Goal: Task Accomplishment & Management: Use online tool/utility

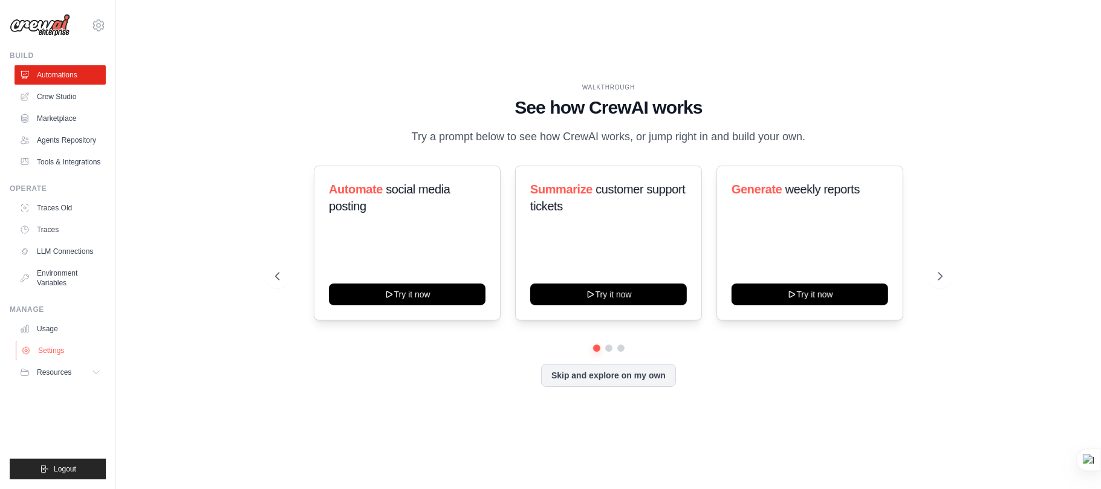
click at [62, 355] on link "Settings" at bounding box center [61, 350] width 91 height 19
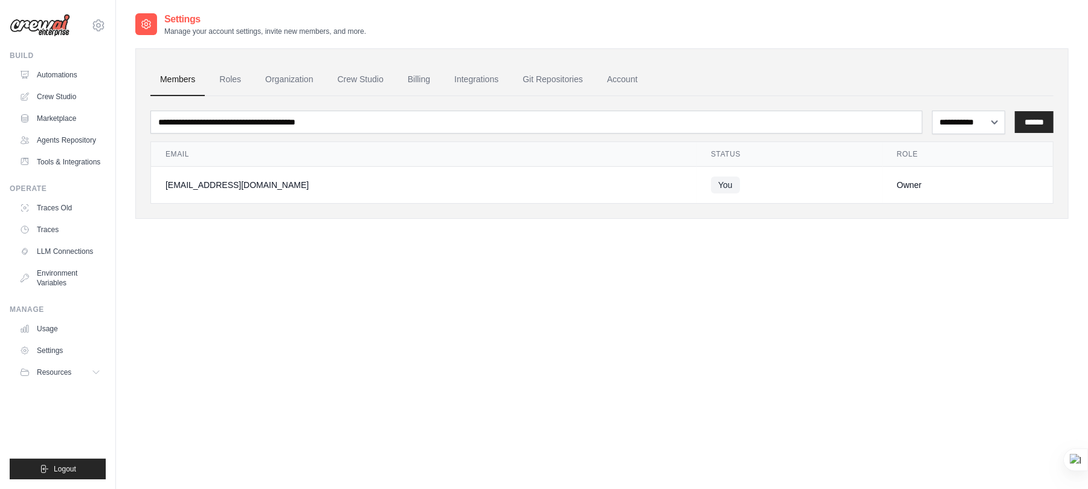
drag, startPoint x: 161, startPoint y: 178, endPoint x: 324, endPoint y: 182, distance: 163.2
click at [324, 182] on td "[EMAIL_ADDRESS][DOMAIN_NAME]" at bounding box center [424, 184] width 546 height 37
copy div "[EMAIL_ADDRESS][DOMAIN_NAME]"
click at [705, 226] on div "**********" at bounding box center [602, 125] width 934 height 226
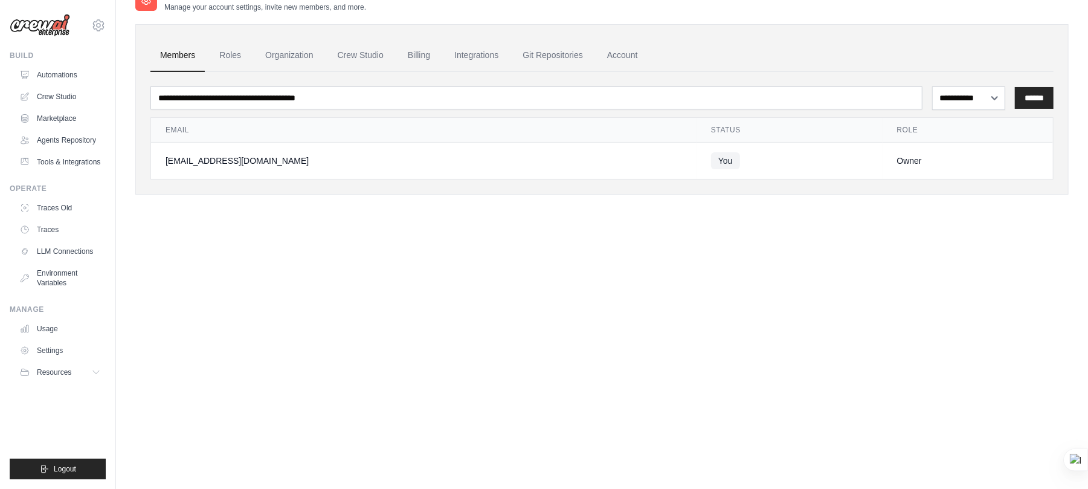
click at [820, 8] on div "Settings Manage your account settings, invite new members, and more." at bounding box center [602, 0] width 934 height 24
click at [859, 253] on div "**********" at bounding box center [602, 232] width 934 height 489
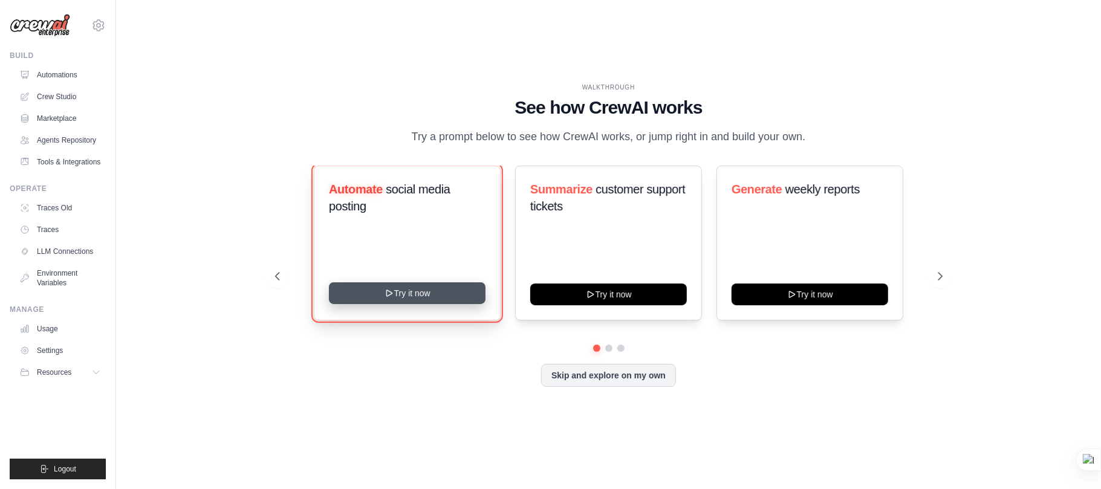
click at [415, 295] on button "Try it now" at bounding box center [407, 293] width 157 height 22
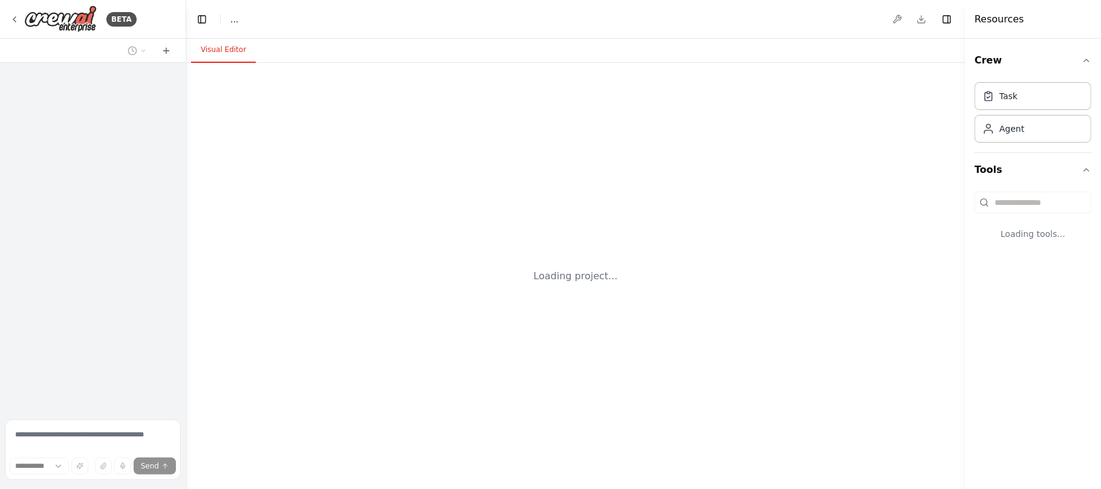
select select "****"
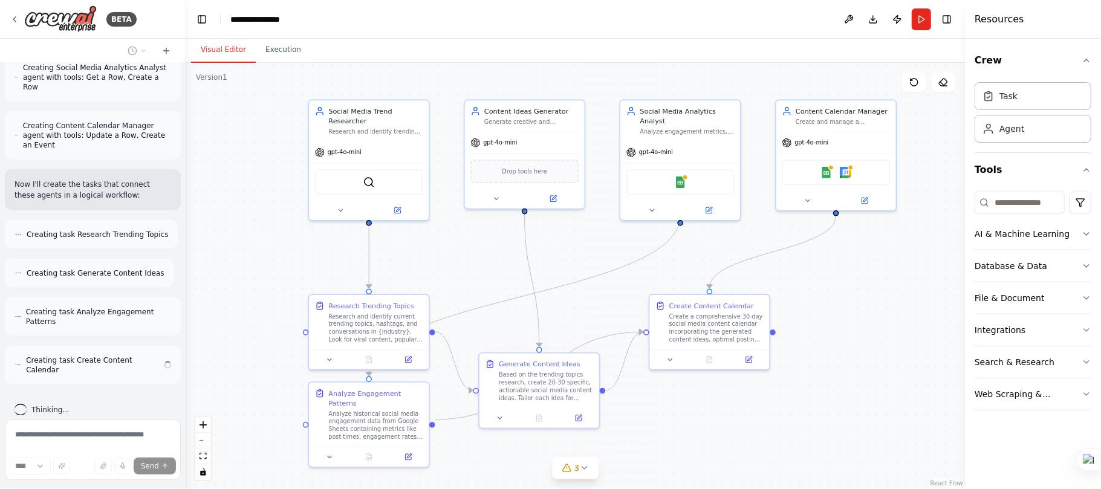
scroll to position [1056, 0]
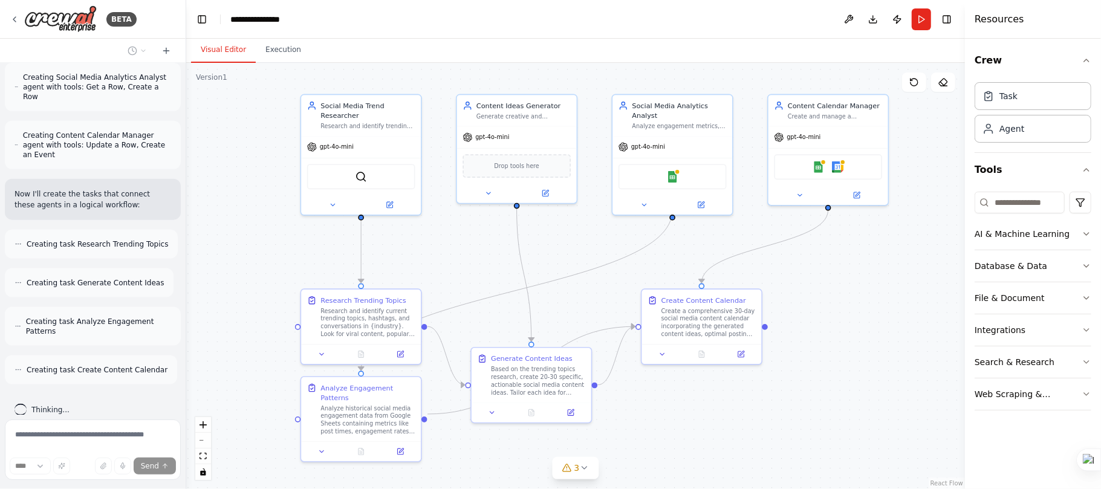
drag, startPoint x: 914, startPoint y: 305, endPoint x: 913, endPoint y: 233, distance: 72.5
click at [913, 233] on div ".deletable-edge-delete-btn { width: 20px; height: 20px; border: 0px solid #ffff…" at bounding box center [575, 276] width 778 height 426
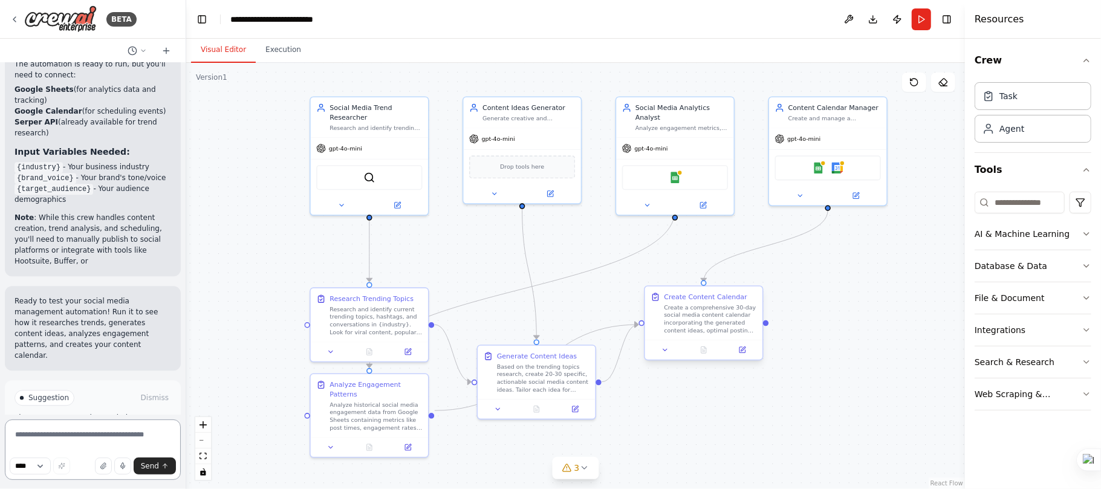
scroll to position [2068, 0]
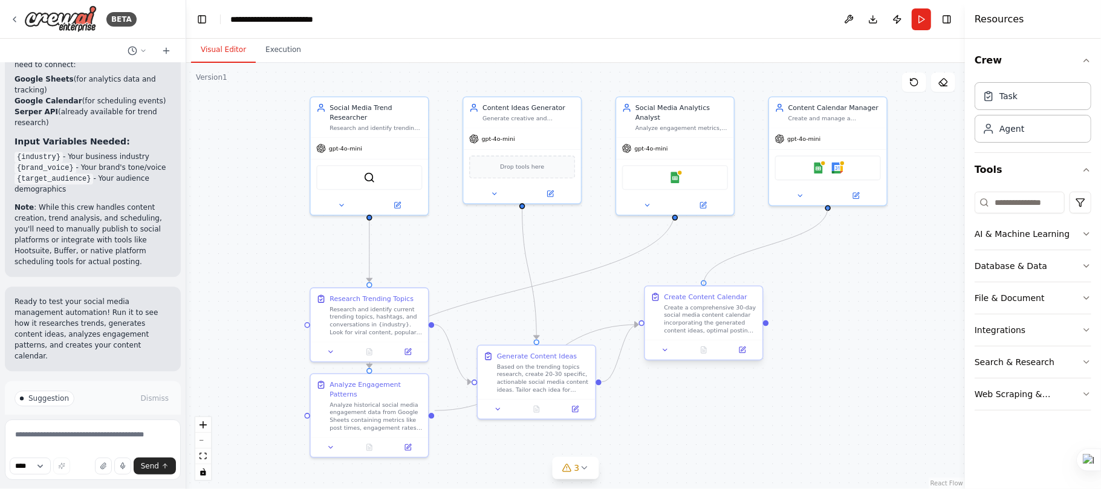
click at [705, 286] on div ".deletable-edge-delete-btn { width: 20px; height: 20px; border: 0px solid #ffff…" at bounding box center [569, 216] width 615 height 337
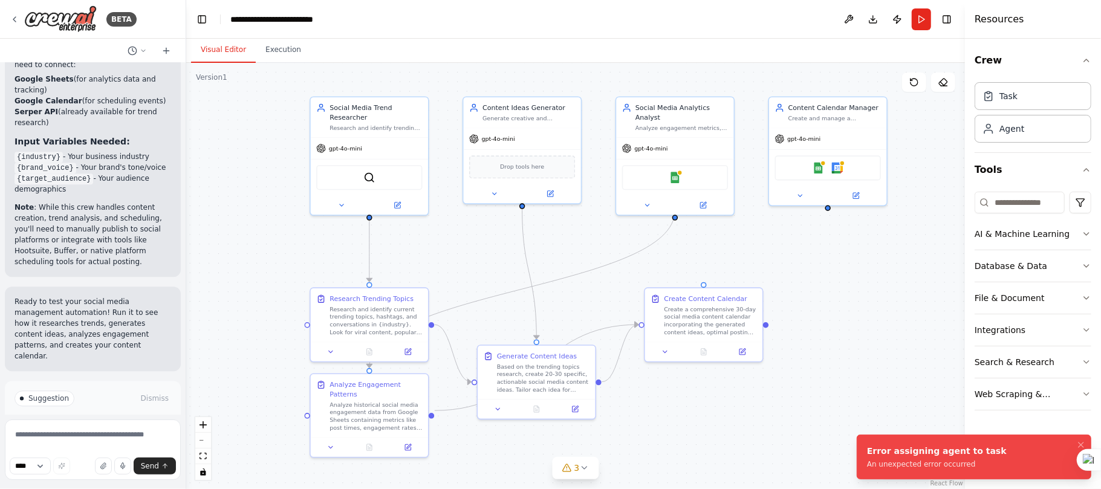
click at [858, 297] on div ".deletable-edge-delete-btn { width: 20px; height: 20px; border: 0px solid #ffff…" at bounding box center [575, 276] width 778 height 426
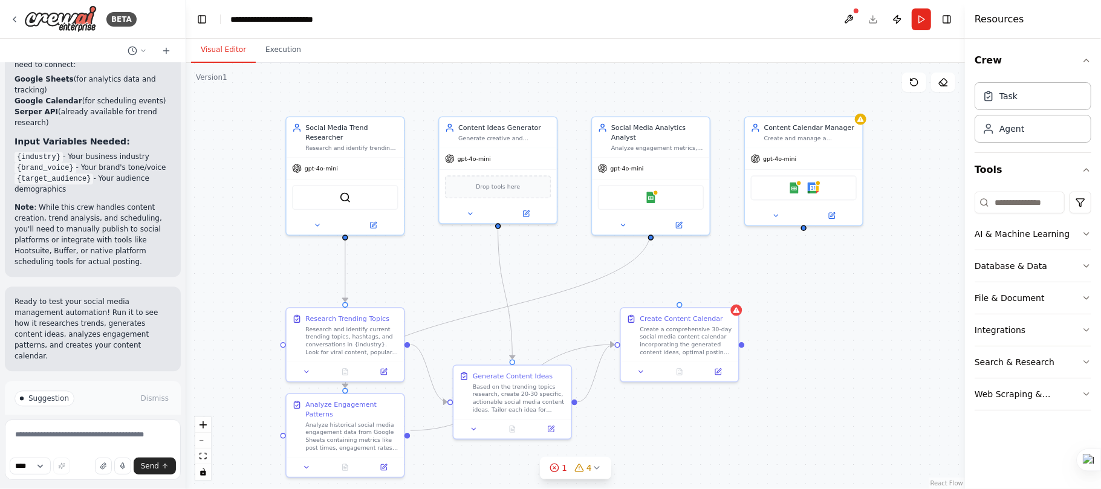
drag, startPoint x: 826, startPoint y: 213, endPoint x: 803, endPoint y: 228, distance: 27.3
click at [803, 228] on div ".deletable-edge-delete-btn { width: 20px; height: 20px; border: 0px solid #ffff…" at bounding box center [575, 276] width 778 height 426
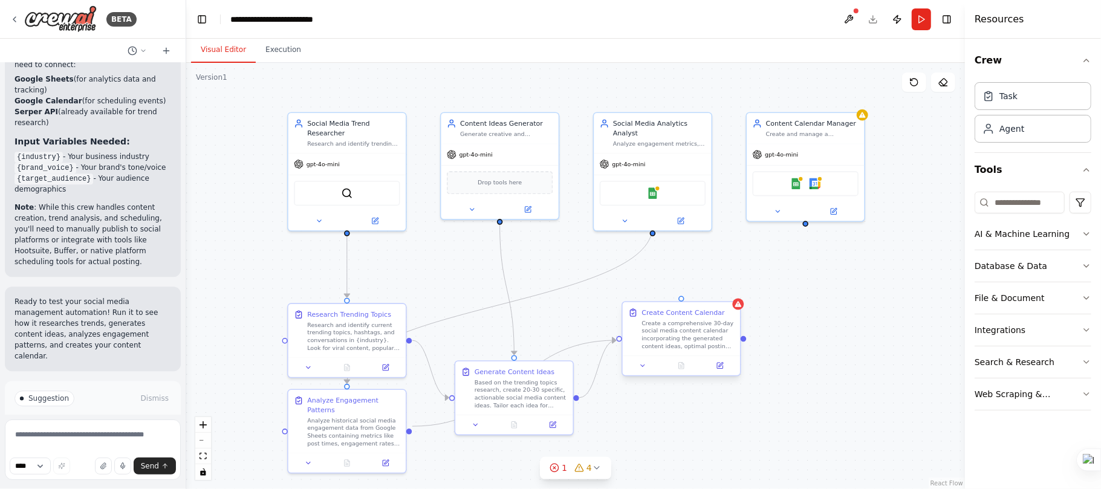
click at [681, 300] on div at bounding box center [680, 298] width 5 height 5
click at [806, 225] on div ".deletable-edge-delete-btn { width: 20px; height: 20px; border: 0px solid #ffff…" at bounding box center [575, 276] width 778 height 426
click at [820, 297] on div ".deletable-edge-delete-btn { width: 20px; height: 20px; border: 0px solid #ffff…" at bounding box center [575, 276] width 778 height 426
drag, startPoint x: 806, startPoint y: 221, endPoint x: 685, endPoint y: 307, distance: 148.6
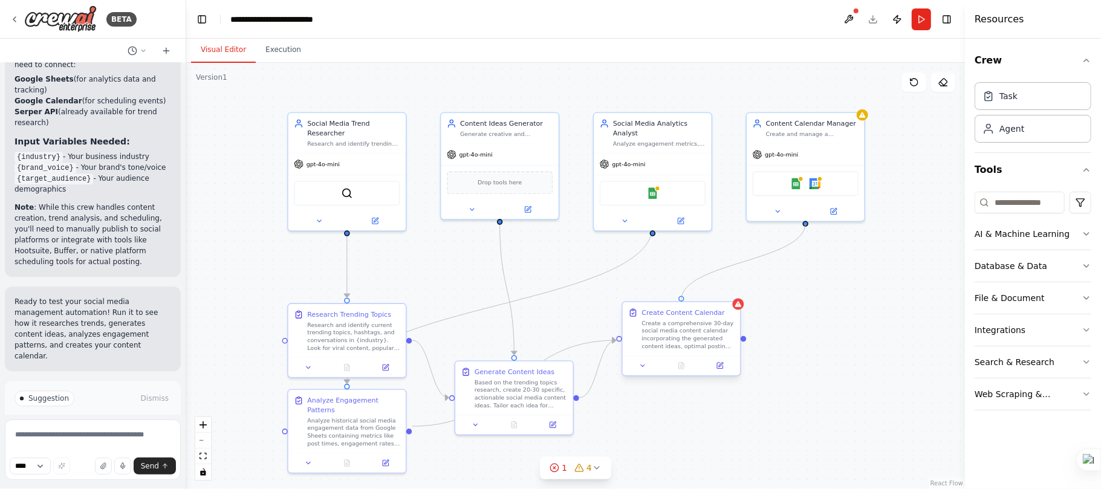
click at [685, 307] on div "Social Media Trend Researcher Research and identify trending topics, hashtags, …" at bounding box center [546, 232] width 615 height 337
click at [919, 27] on button "Run" at bounding box center [920, 19] width 19 height 22
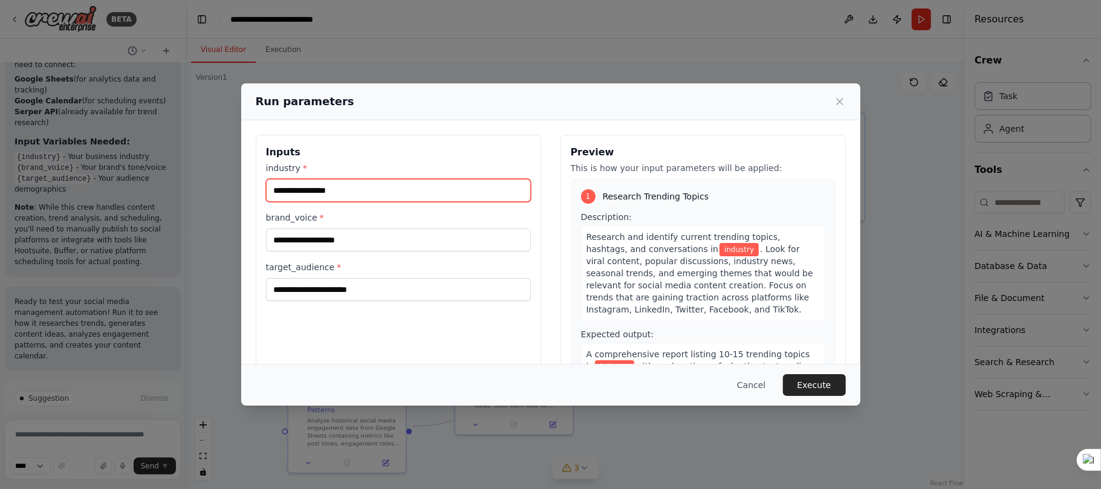
click at [365, 192] on input "industry *" at bounding box center [398, 190] width 265 height 23
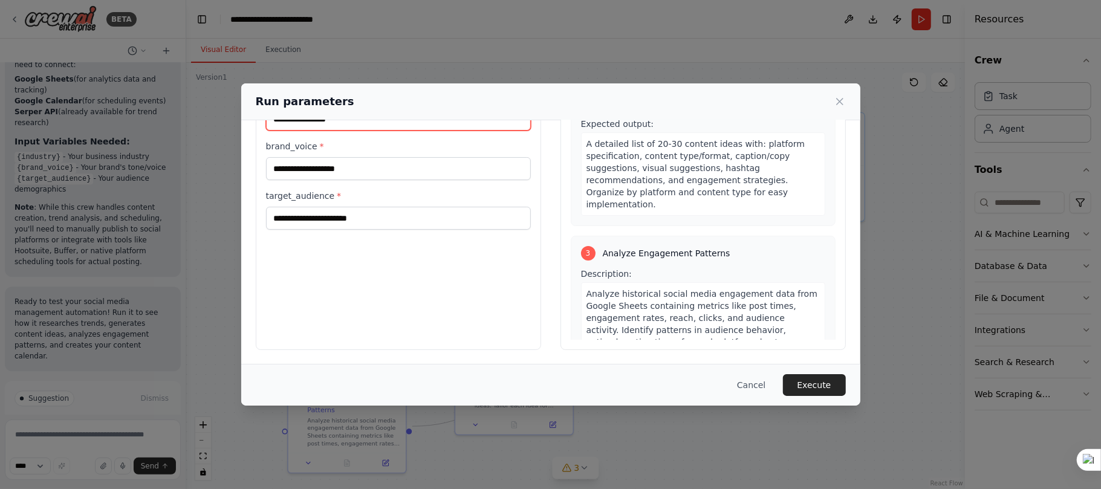
scroll to position [0, 0]
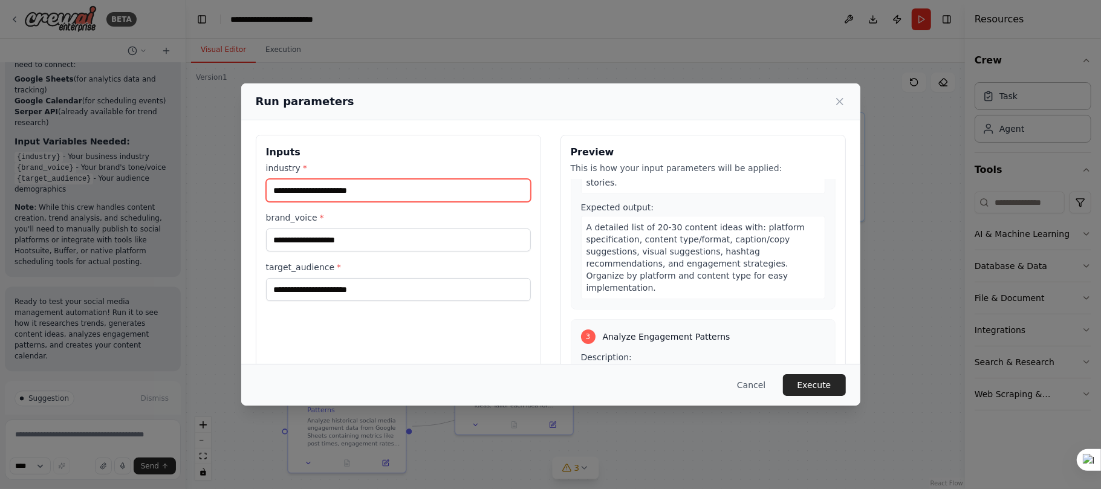
type input "**********"
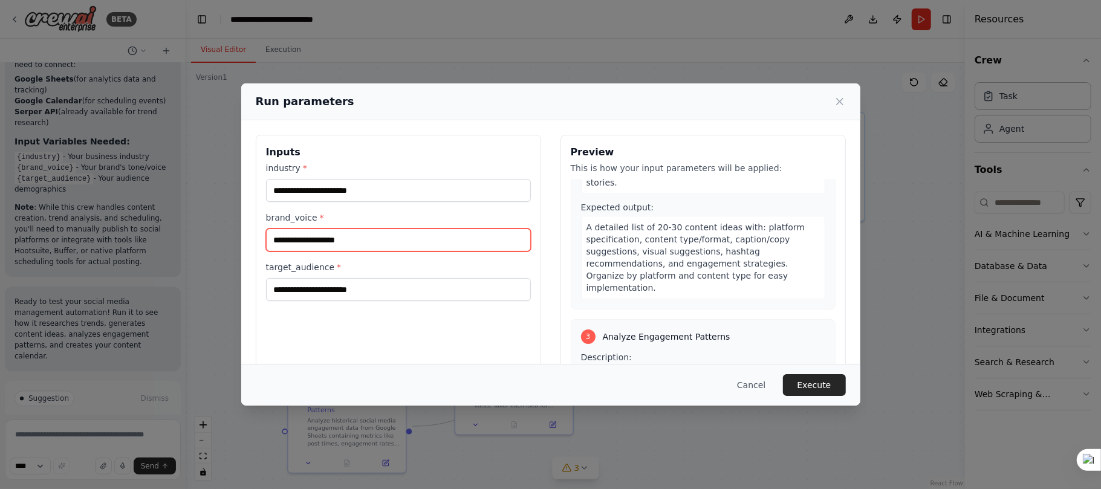
click at [356, 243] on input "brand_voice *" at bounding box center [398, 239] width 265 height 23
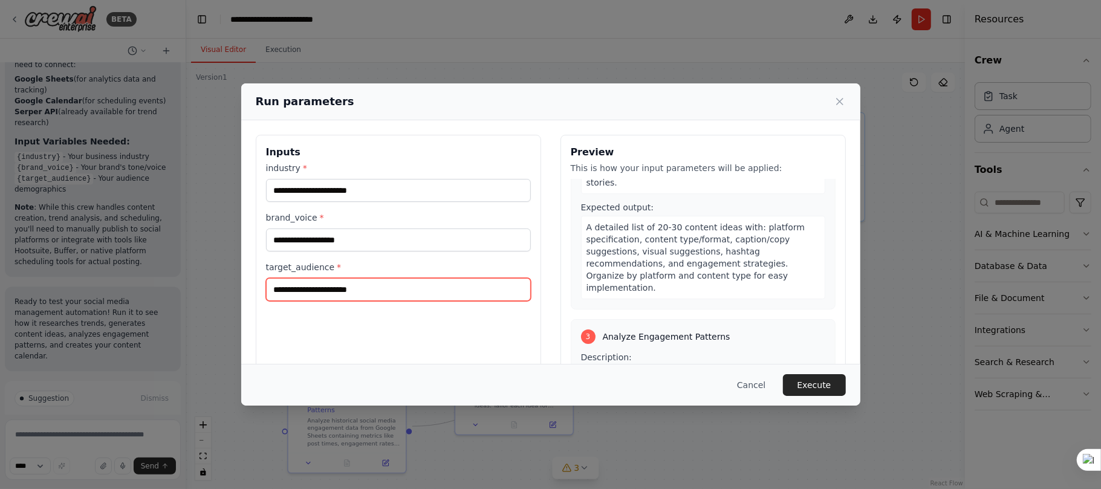
click at [353, 291] on input "target_audience *" at bounding box center [398, 289] width 265 height 23
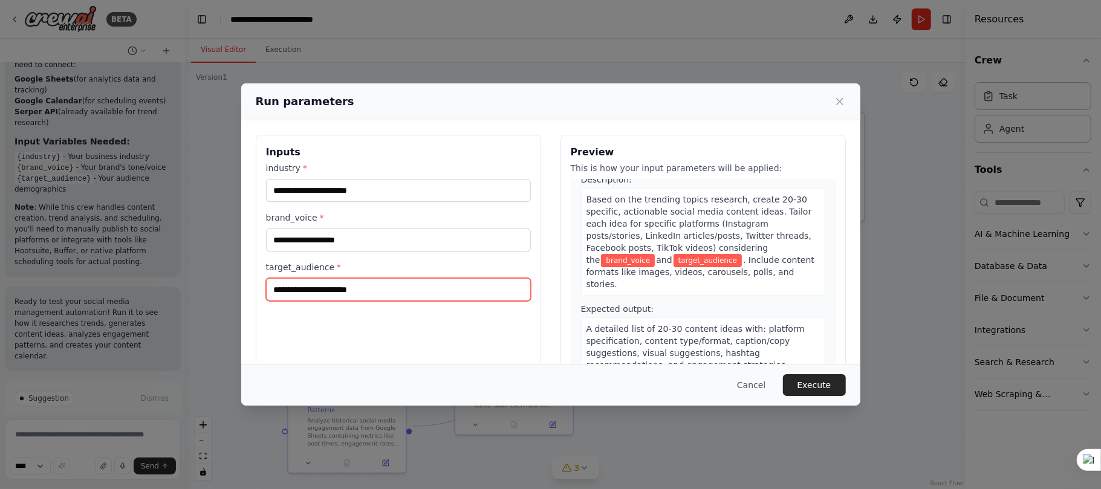
scroll to position [302, 0]
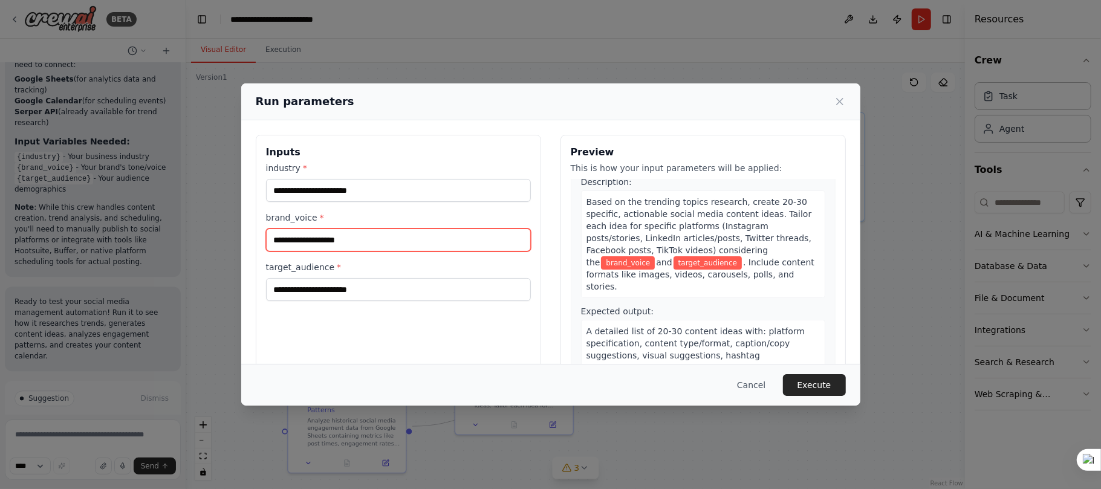
click at [322, 237] on input "brand_voice *" at bounding box center [398, 239] width 265 height 23
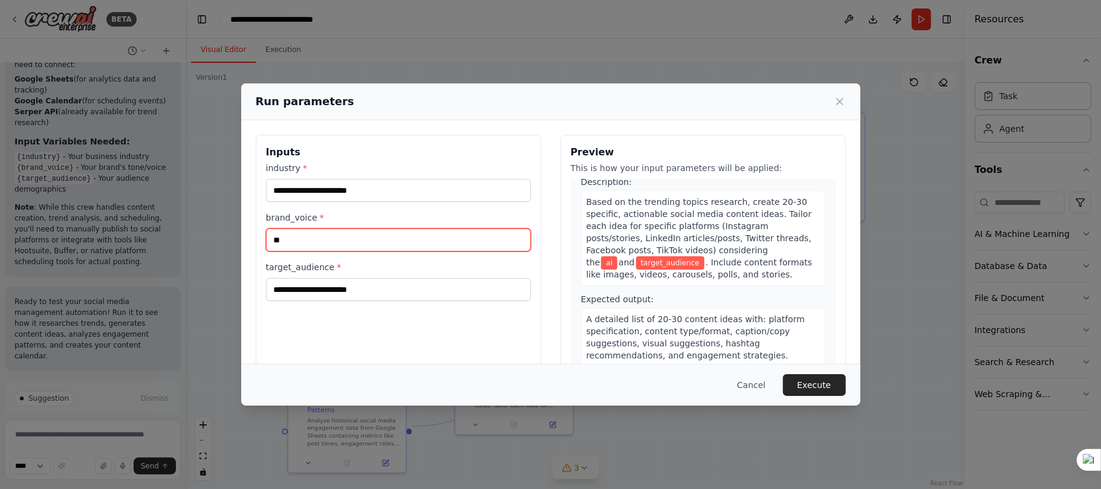
type input "*"
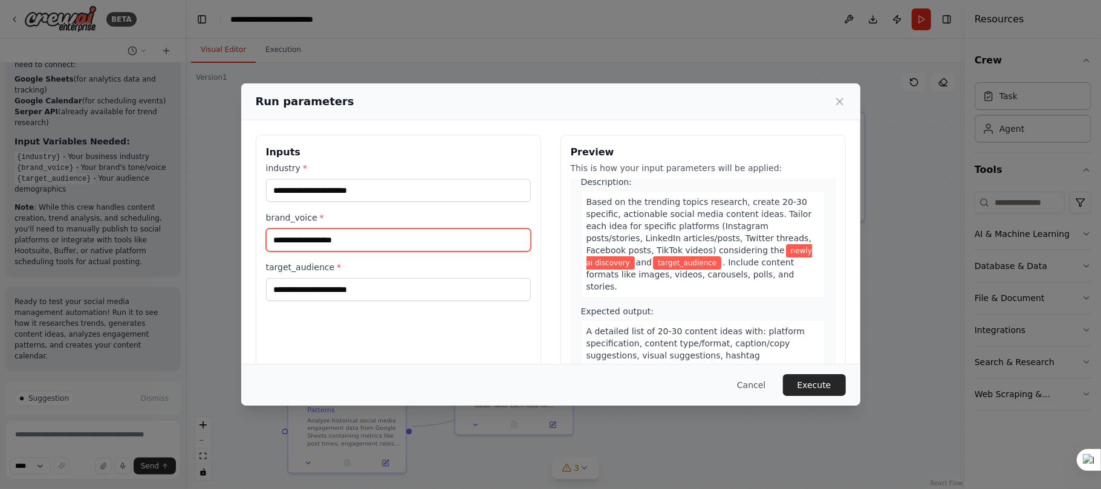
type input "**********"
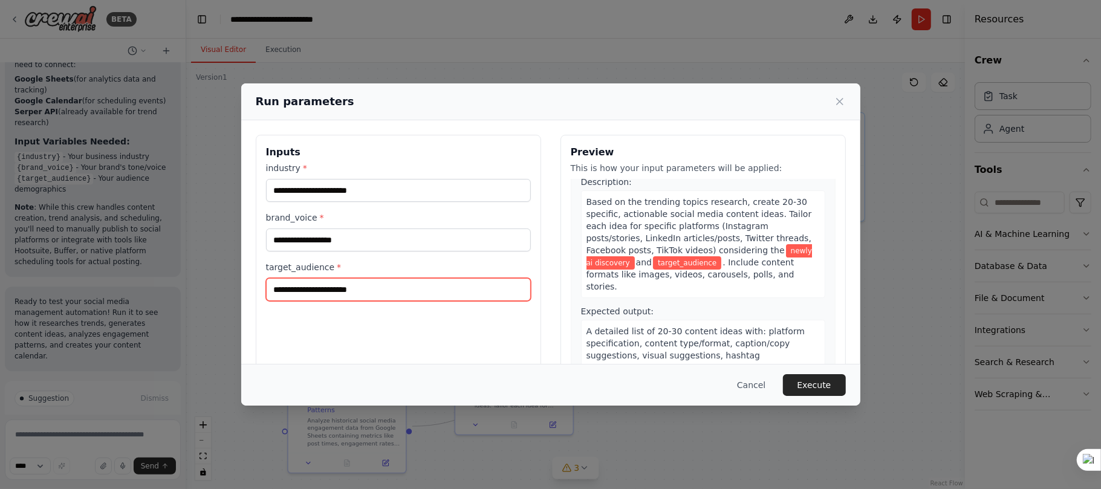
click at [358, 291] on input "target_audience *" at bounding box center [398, 289] width 265 height 23
type input "**********"
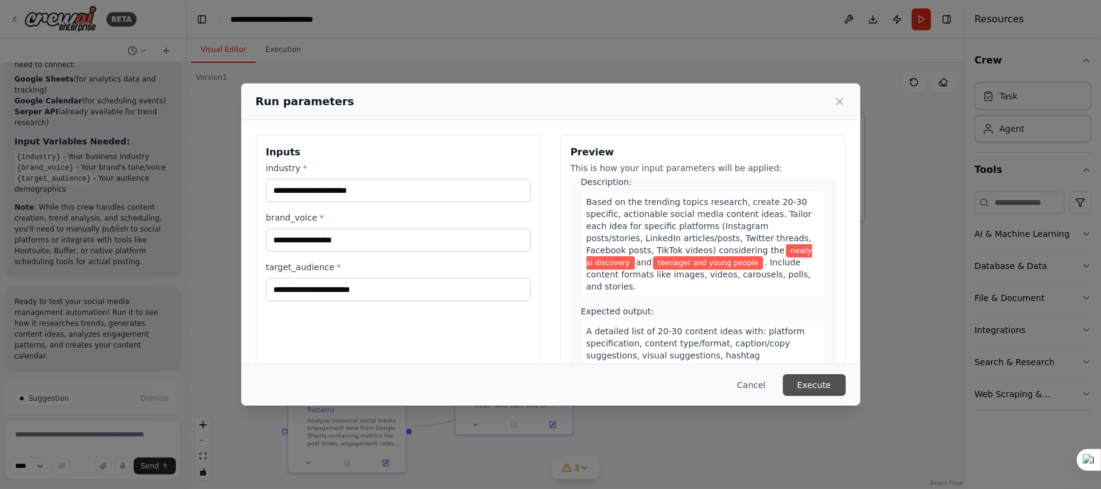
click at [839, 392] on button "Execute" at bounding box center [814, 385] width 63 height 22
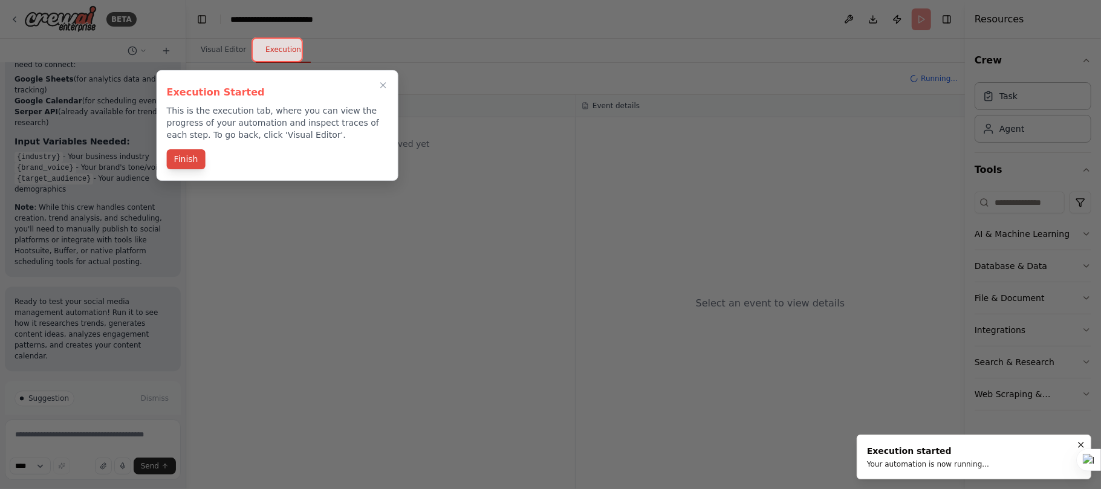
click at [192, 155] on button "Finish" at bounding box center [186, 159] width 39 height 20
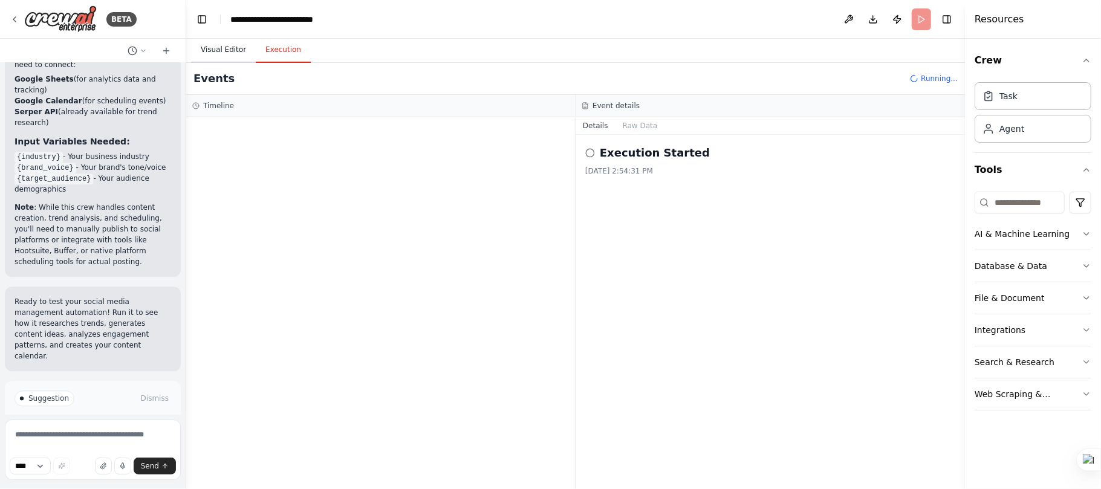
click at [224, 46] on button "Visual Editor" at bounding box center [223, 49] width 65 height 25
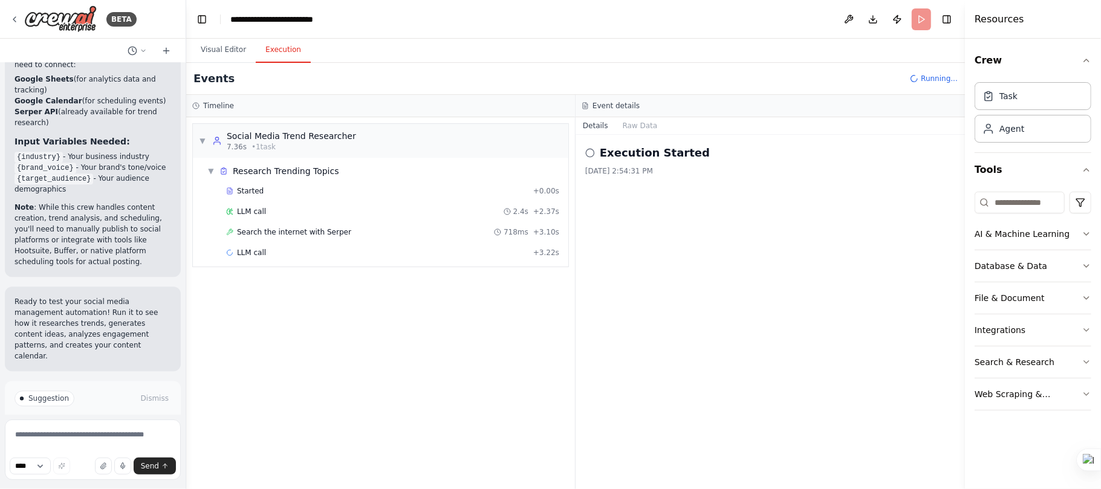
click at [274, 51] on button "Execution" at bounding box center [283, 49] width 55 height 25
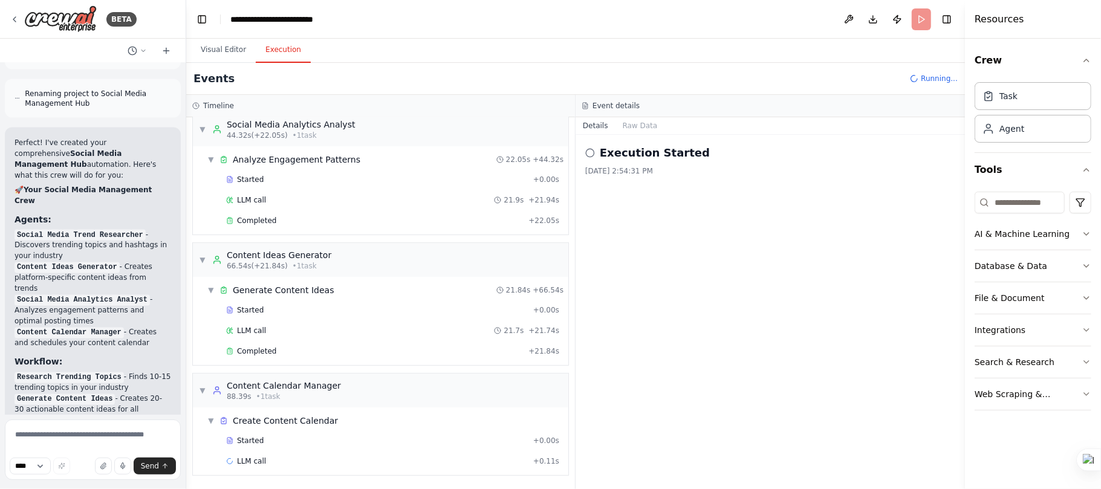
scroll to position [1365, 0]
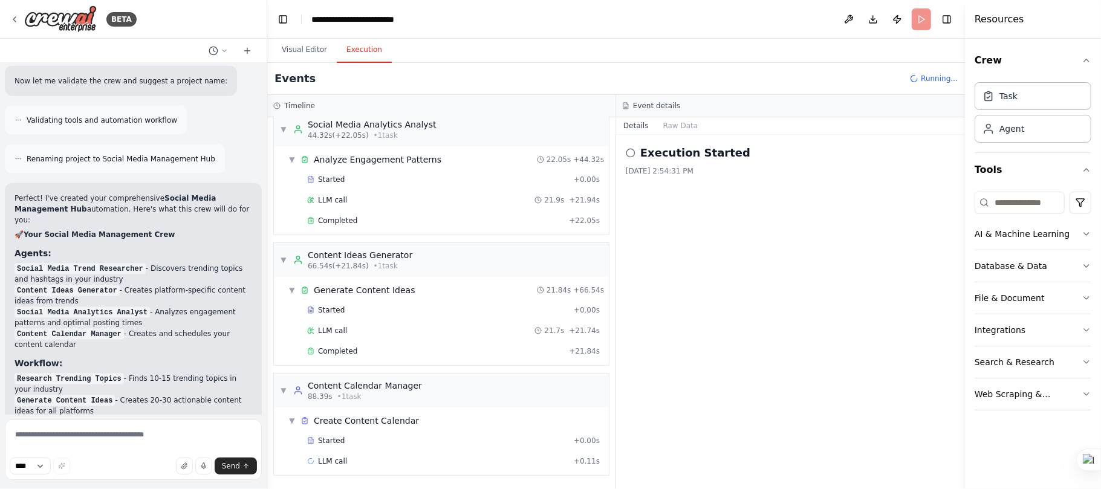
drag, startPoint x: 183, startPoint y: 186, endPoint x: 267, endPoint y: 186, distance: 84.6
click at [267, 186] on div "BETA Create a crew that schedules and publishes social media content across mul…" at bounding box center [550, 244] width 1101 height 489
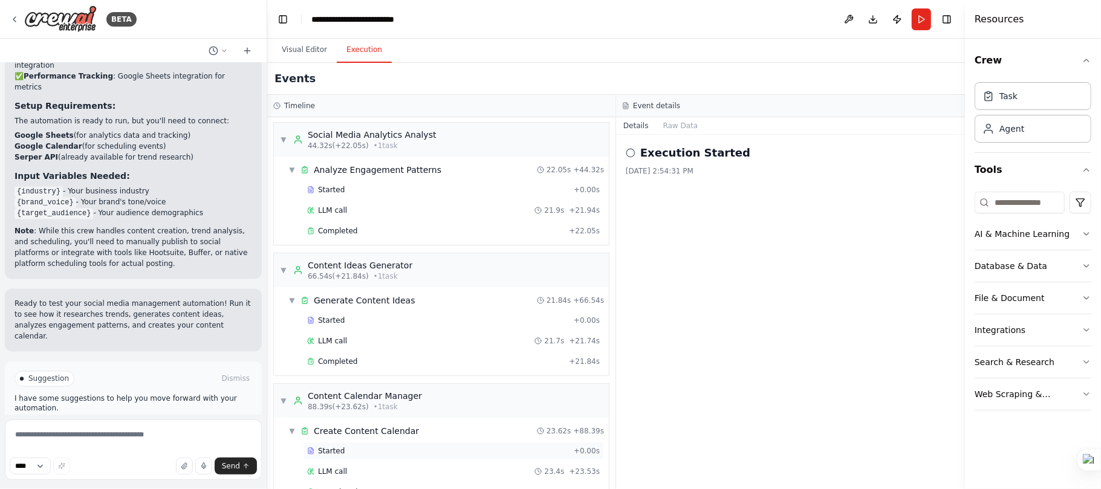
scroll to position [211, 0]
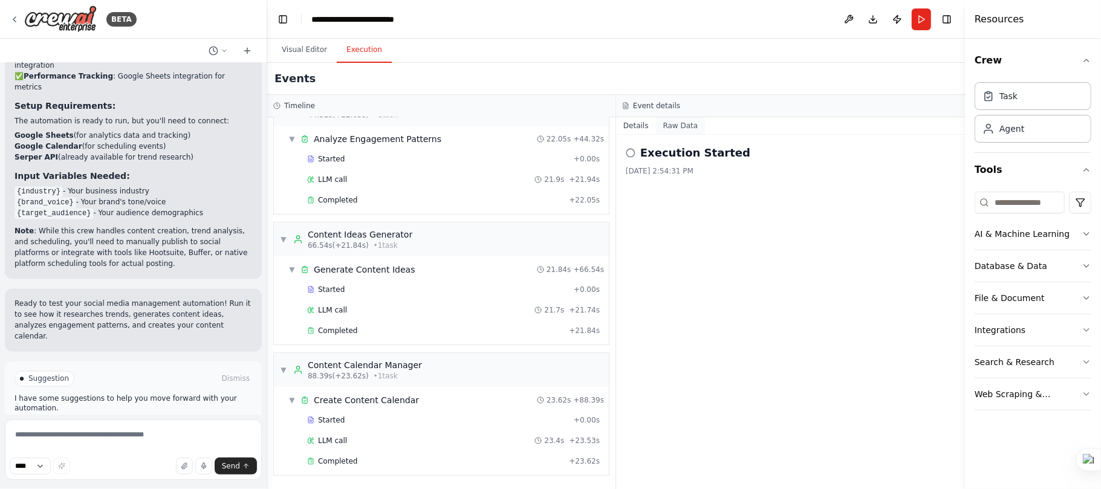
click at [665, 129] on button "Raw Data" at bounding box center [681, 125] width 50 height 17
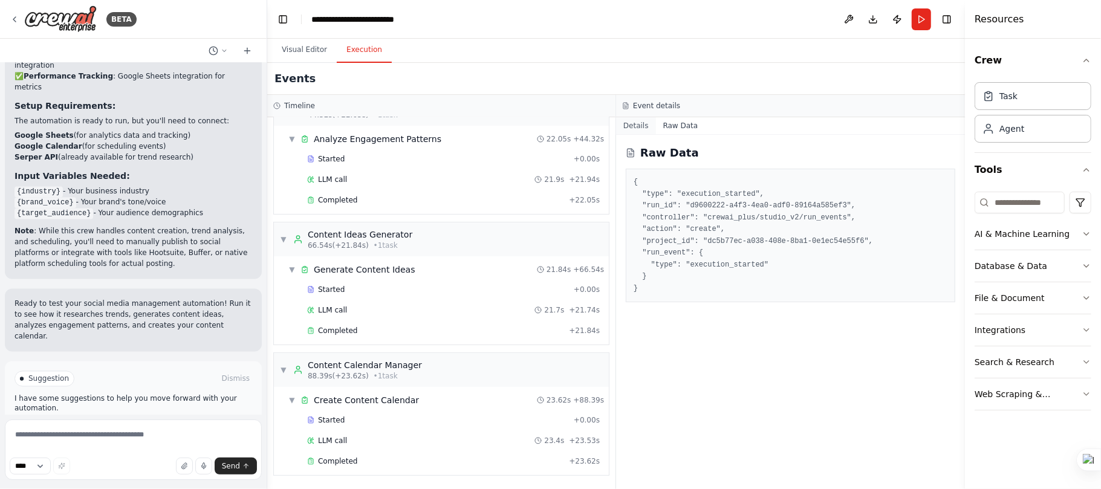
click at [632, 129] on button "Details" at bounding box center [636, 125] width 40 height 17
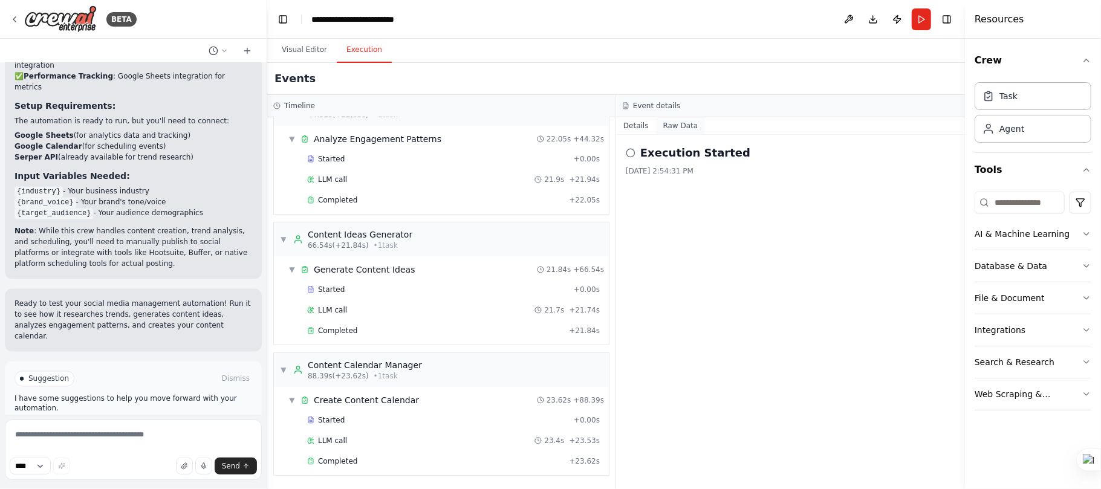
click at [678, 124] on button "Raw Data" at bounding box center [681, 125] width 50 height 17
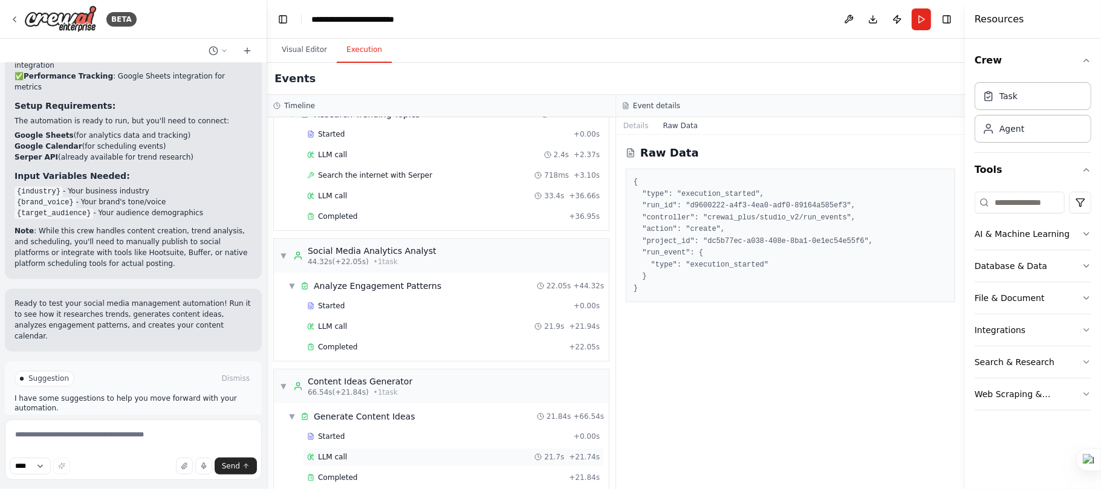
scroll to position [0, 0]
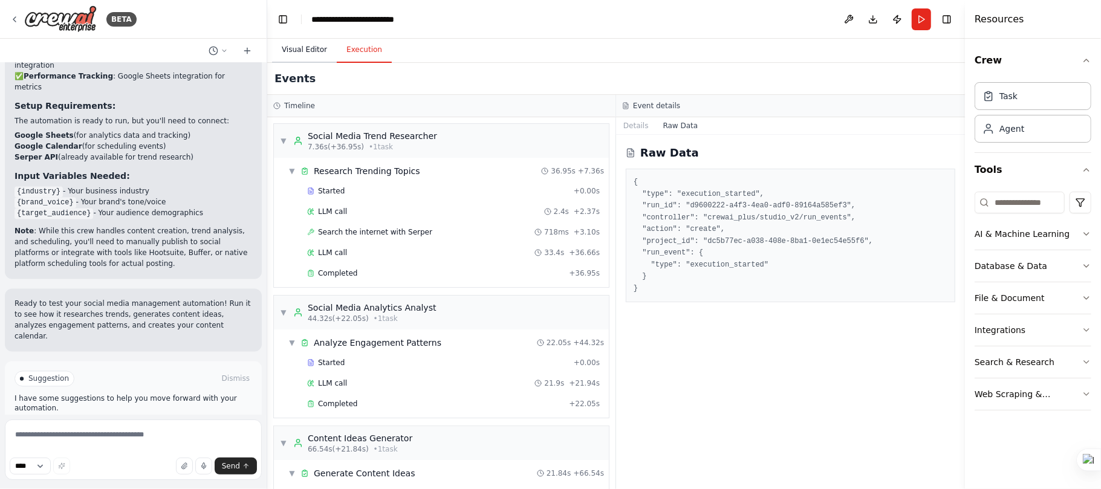
click at [298, 39] on button "Visual Editor" at bounding box center [304, 49] width 65 height 25
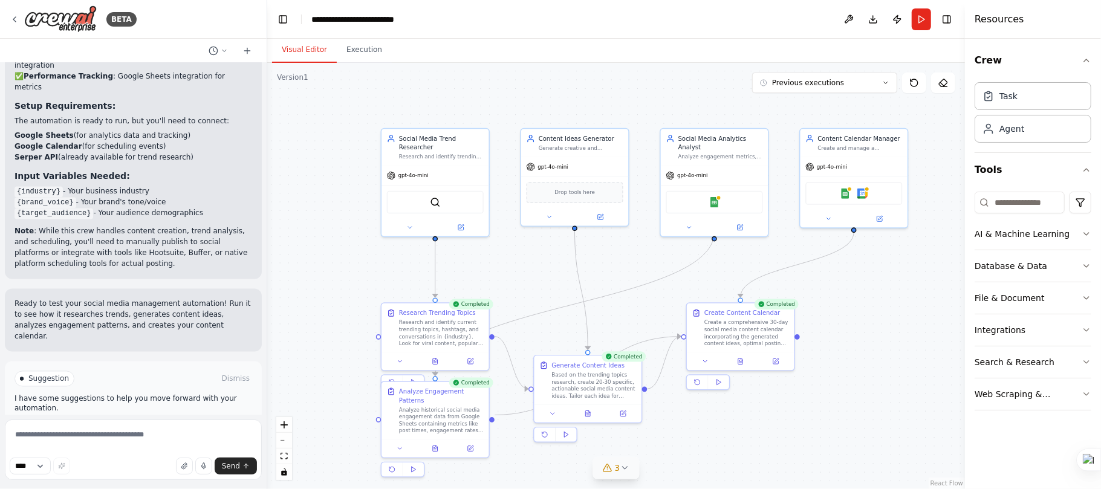
click at [619, 468] on icon at bounding box center [624, 468] width 10 height 10
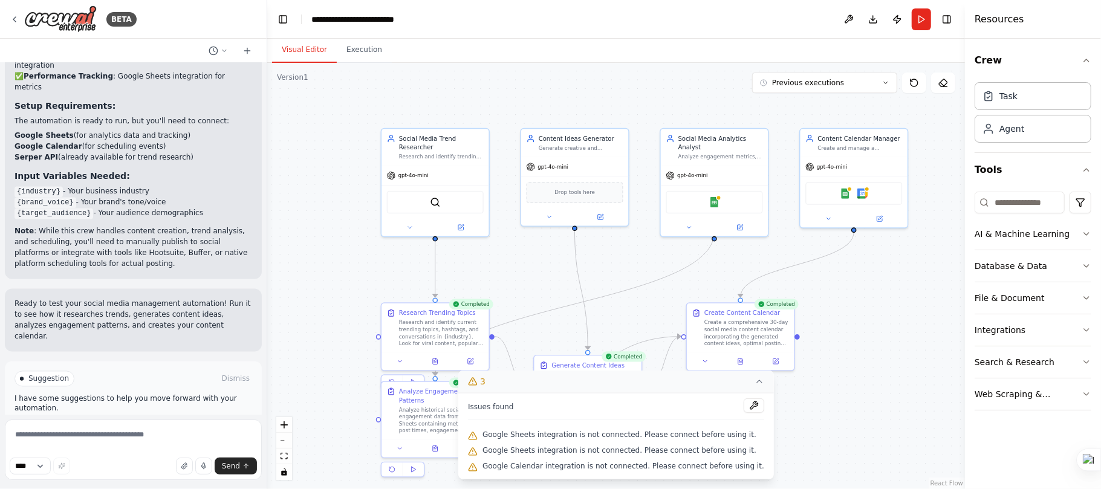
click at [793, 421] on div ".deletable-edge-delete-btn { width: 20px; height: 20px; border: 0px solid #ffff…" at bounding box center [615, 276] width 697 height 426
click at [352, 41] on button "Execution" at bounding box center [364, 49] width 55 height 25
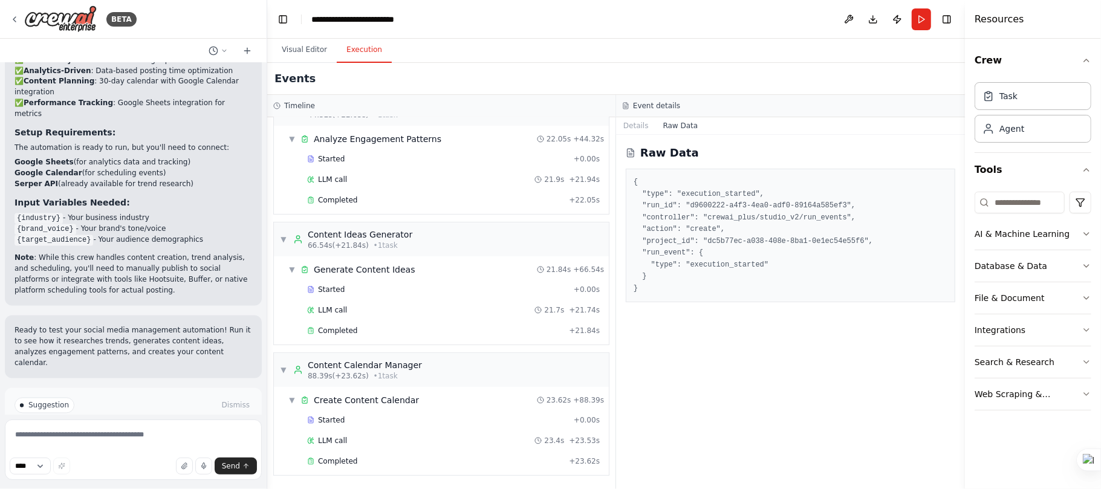
scroll to position [1662, 0]
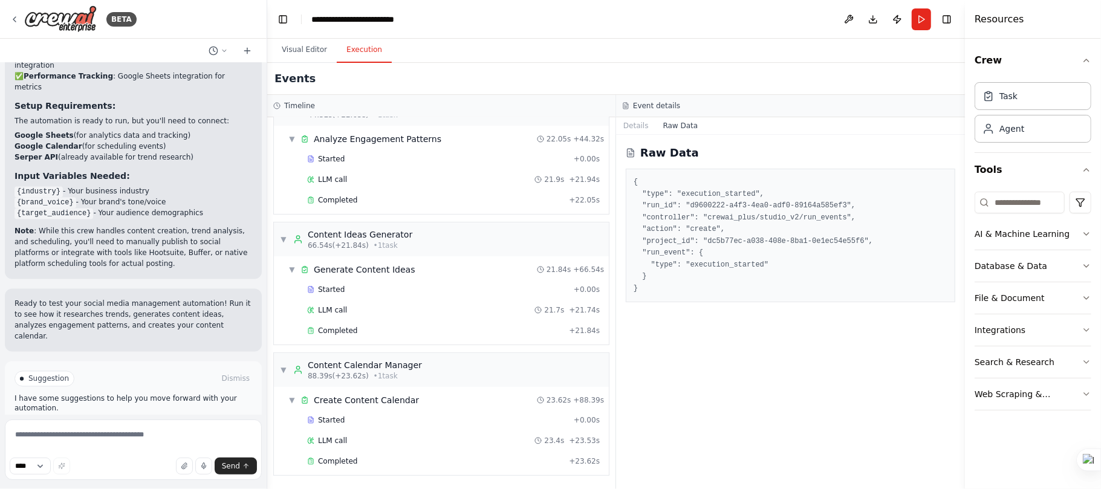
click at [678, 126] on button "Raw Data" at bounding box center [681, 125] width 50 height 17
click at [638, 124] on button "Details" at bounding box center [636, 125] width 40 height 17
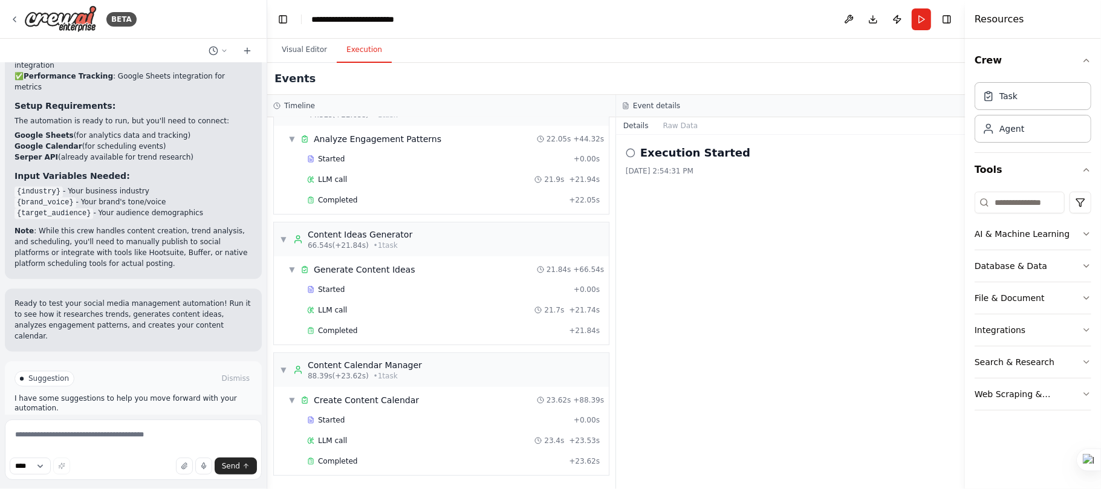
click at [624, 151] on div "Execution Started 9/26/2025, 2:54:31 PM" at bounding box center [790, 312] width 349 height 354
click at [630, 154] on icon at bounding box center [631, 153] width 10 height 10
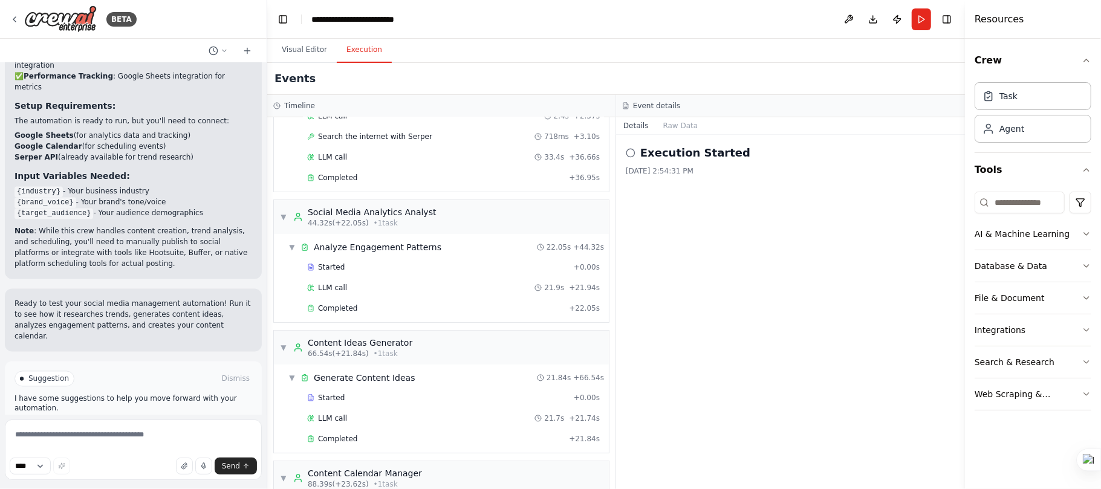
scroll to position [0, 0]
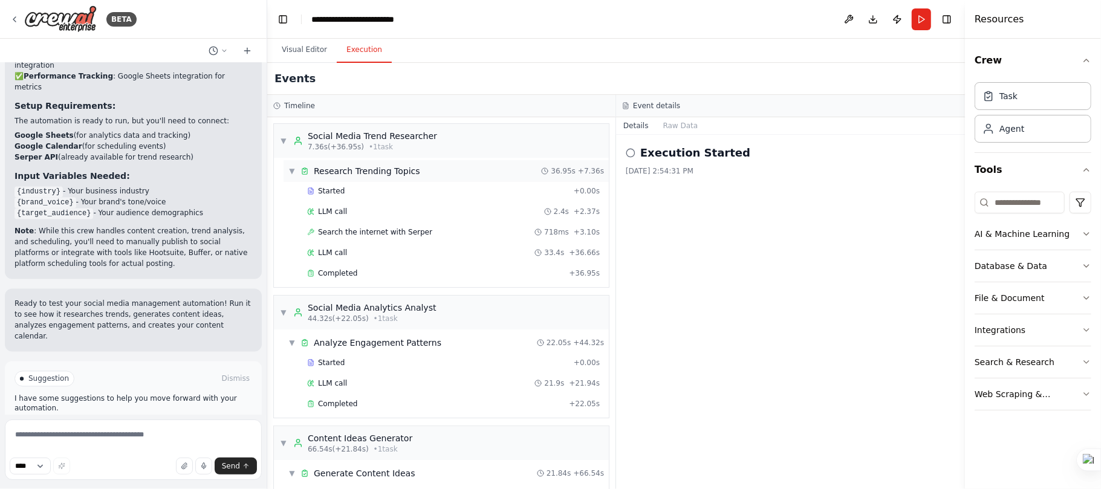
click at [286, 174] on div "▼ Research Trending Topics 36.95s + 7.36s" at bounding box center [445, 171] width 325 height 22
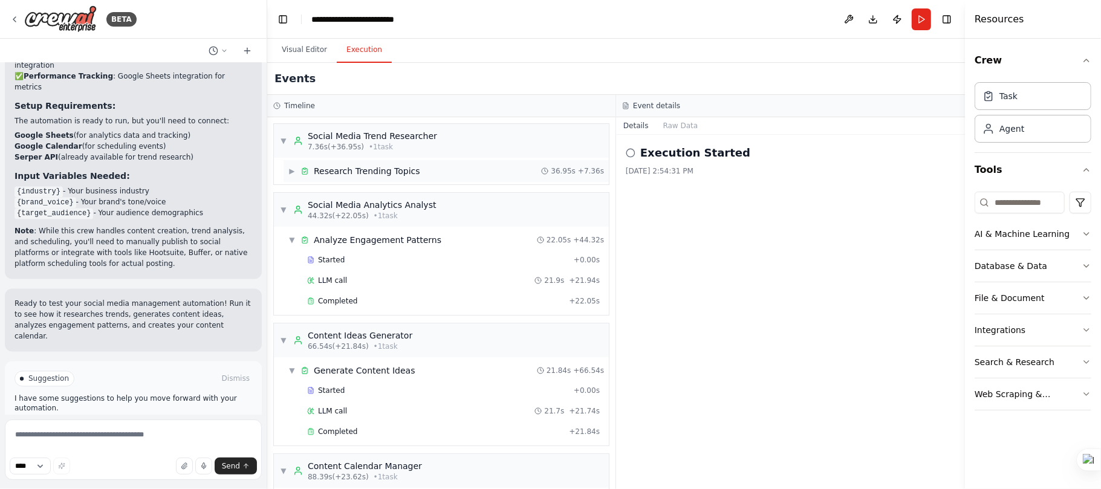
click at [286, 174] on div "▶ Research Trending Topics 36.95s + 7.36s" at bounding box center [445, 171] width 325 height 22
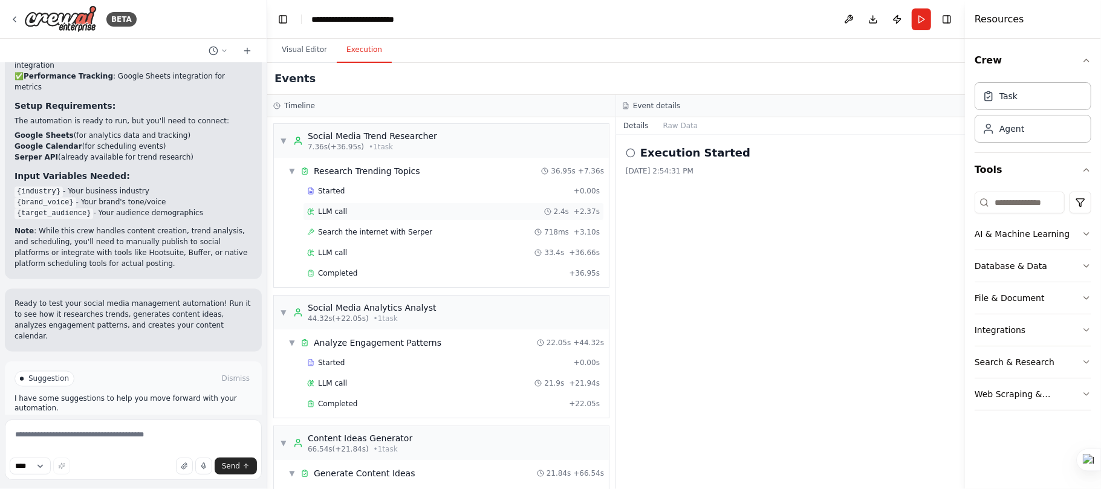
click at [412, 218] on div "LLM call 2.4s + 2.37s" at bounding box center [453, 211] width 301 height 18
click at [412, 232] on span "Search the internet with Serper" at bounding box center [375, 232] width 114 height 10
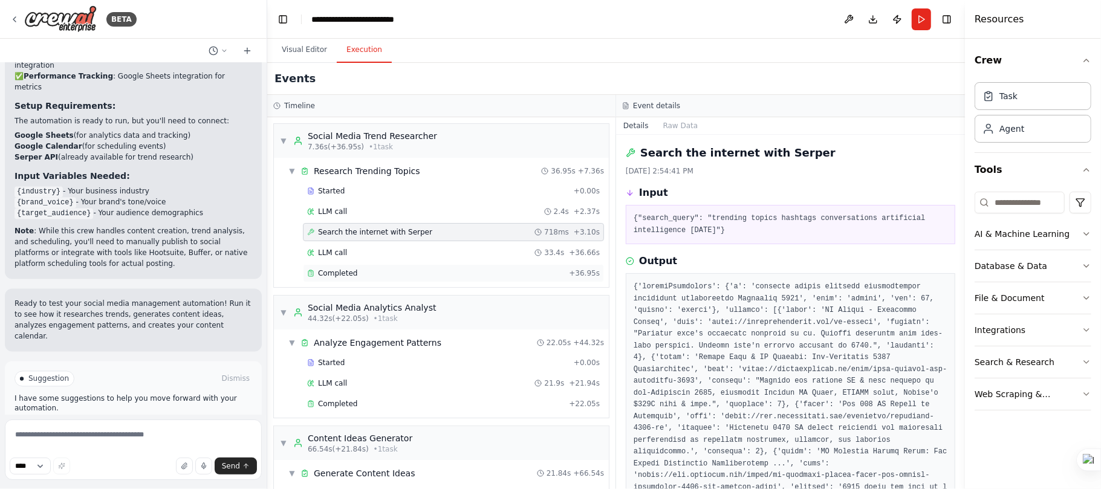
click at [394, 282] on div "Completed + 36.95s" at bounding box center [453, 273] width 301 height 18
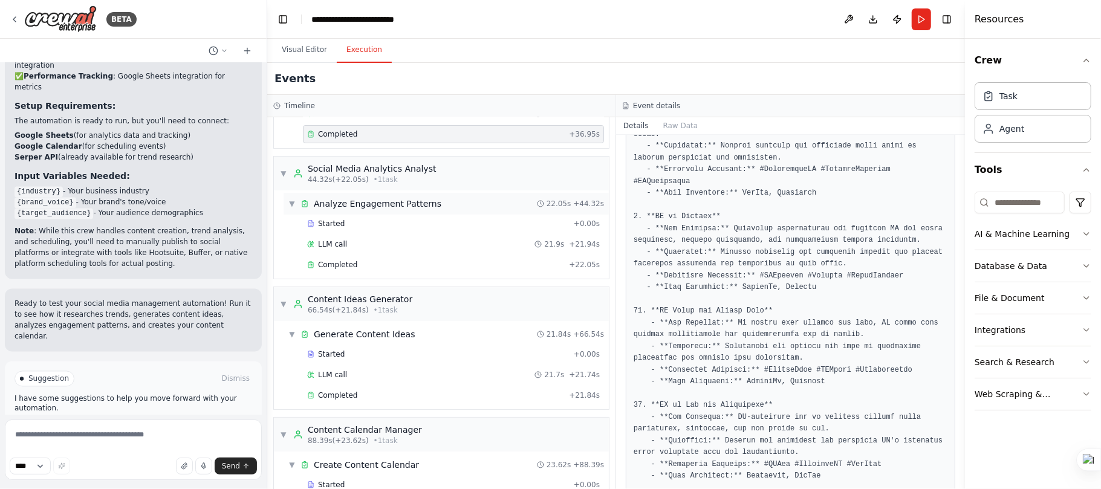
scroll to position [211, 0]
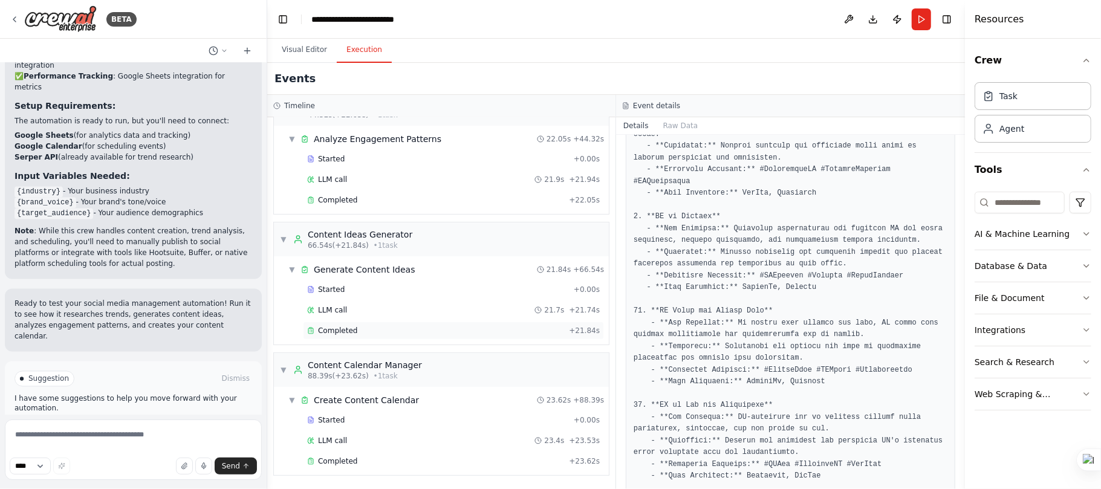
click at [346, 326] on span "Completed" at bounding box center [337, 331] width 39 height 10
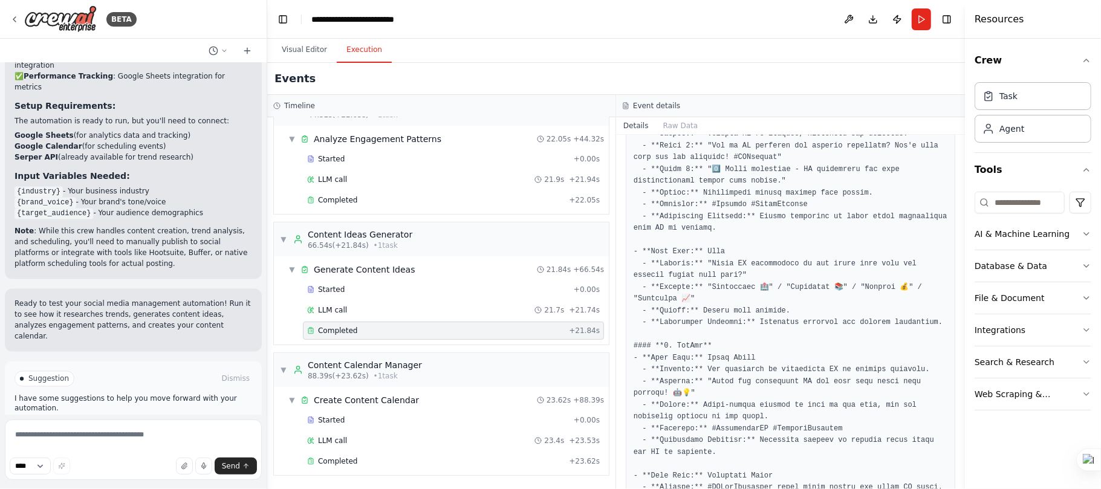
click at [360, 329] on div "Completed" at bounding box center [435, 331] width 257 height 10
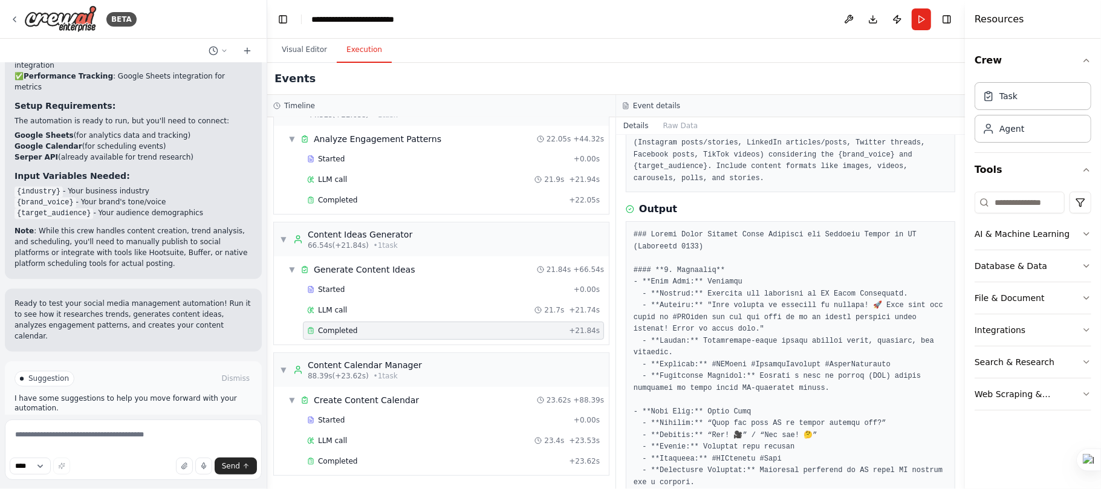
scroll to position [0, 0]
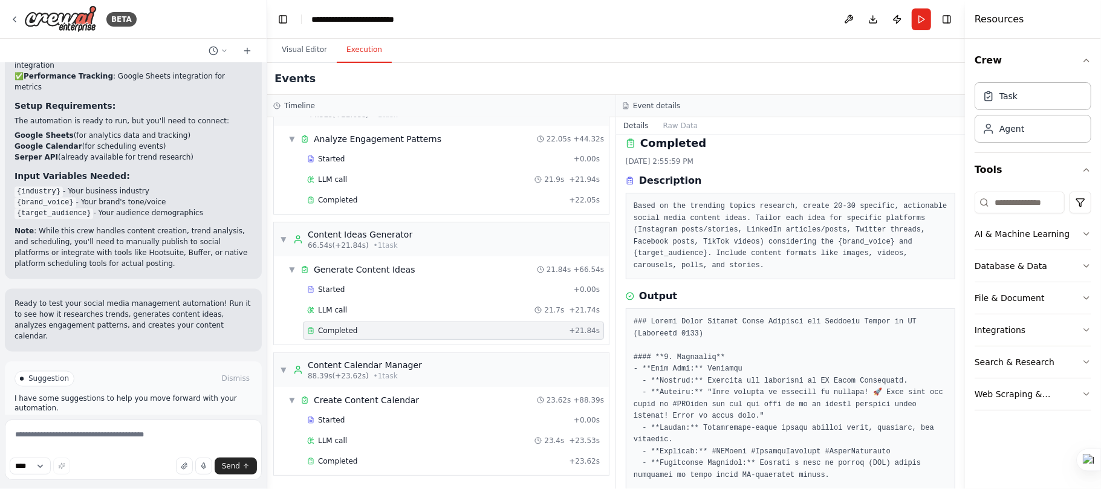
click at [708, 303] on div "Output" at bounding box center [790, 296] width 329 height 15
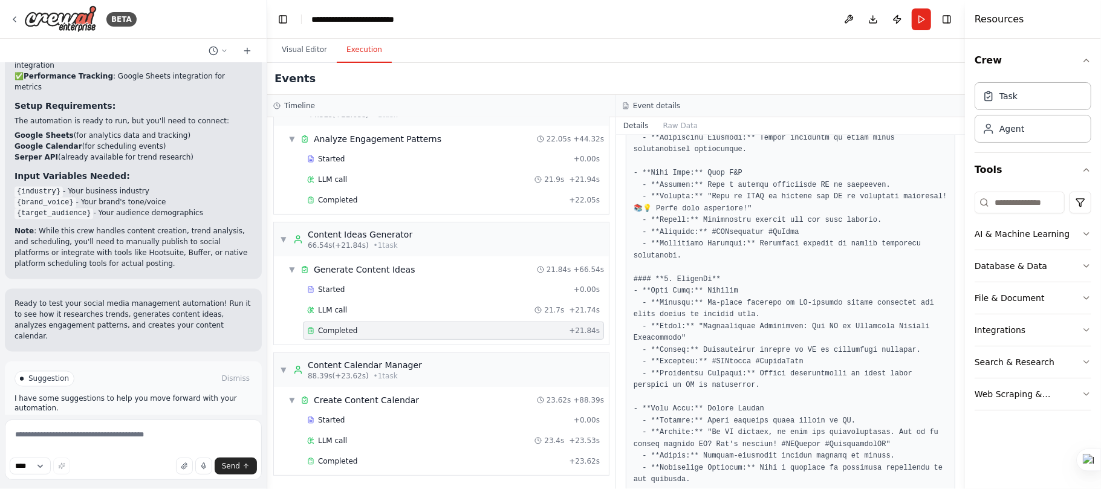
scroll to position [672, 0]
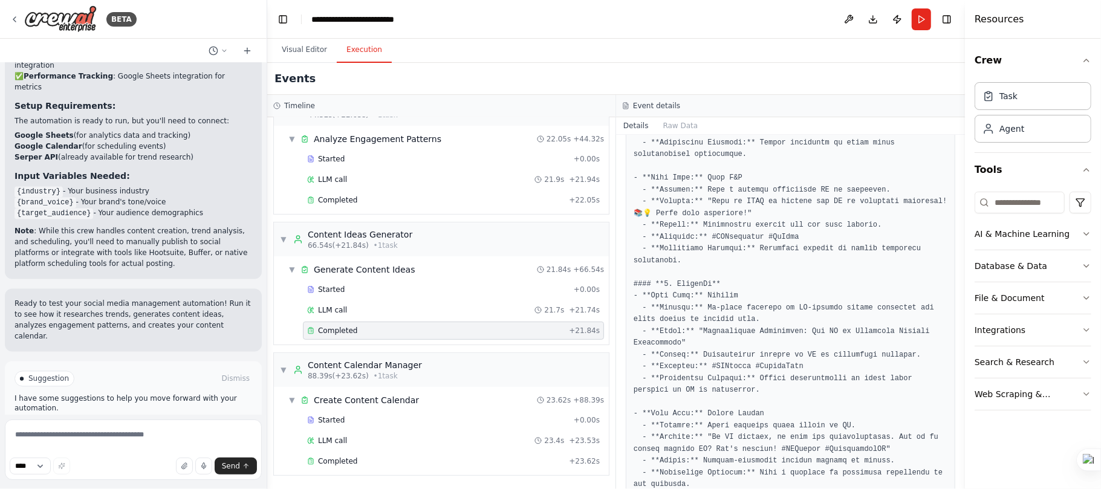
click at [351, 339] on div "Started + 0.00s LLM call 21.7s + 21.74s Completed + 21.84s" at bounding box center [445, 311] width 325 height 62
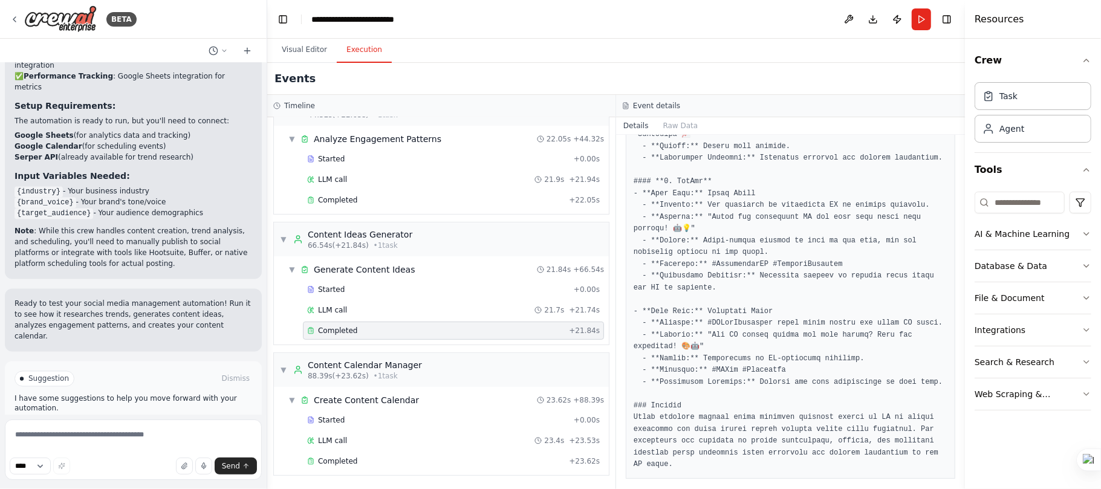
scroll to position [1244, 0]
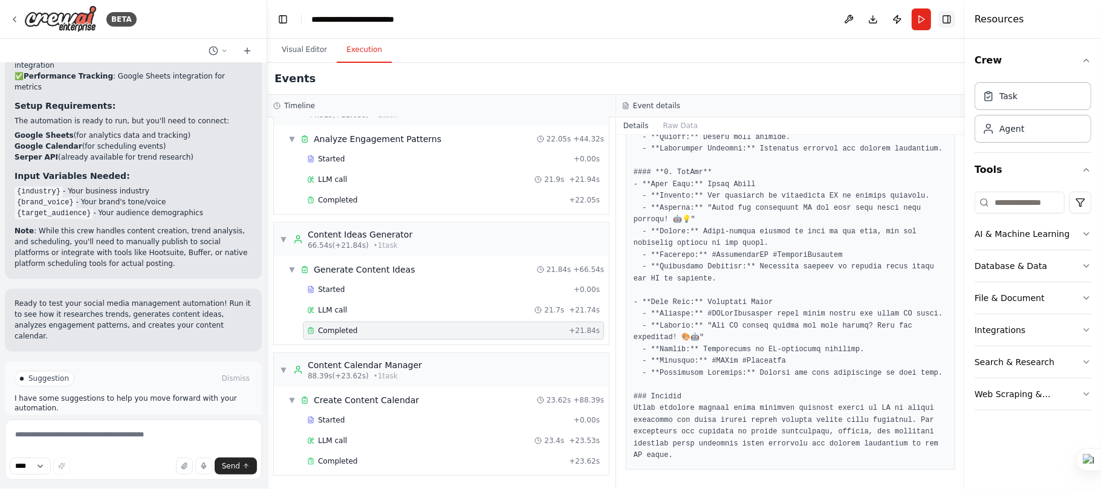
click at [952, 22] on button "Toggle Right Sidebar" at bounding box center [946, 19] width 17 height 17
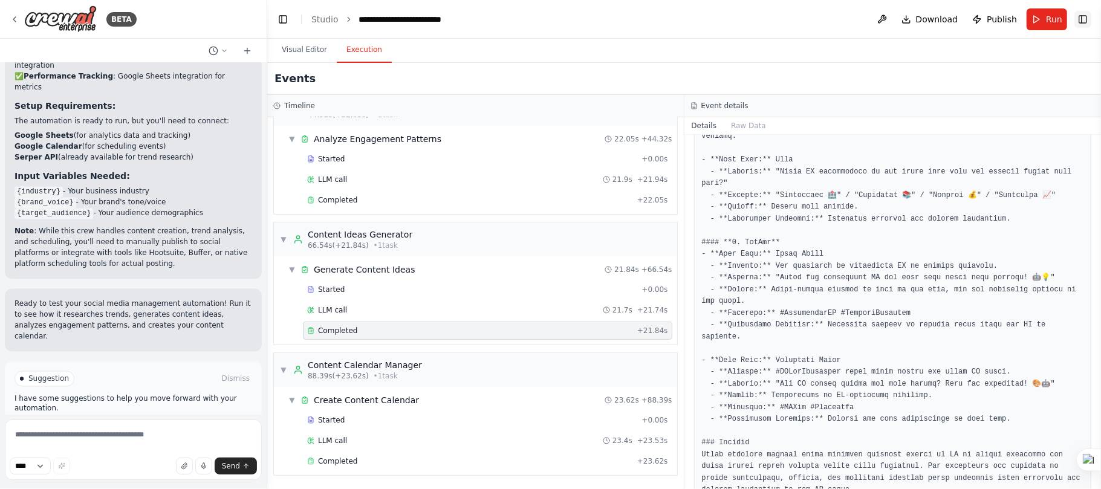
click at [1089, 19] on button "Toggle Right Sidebar" at bounding box center [1082, 19] width 17 height 17
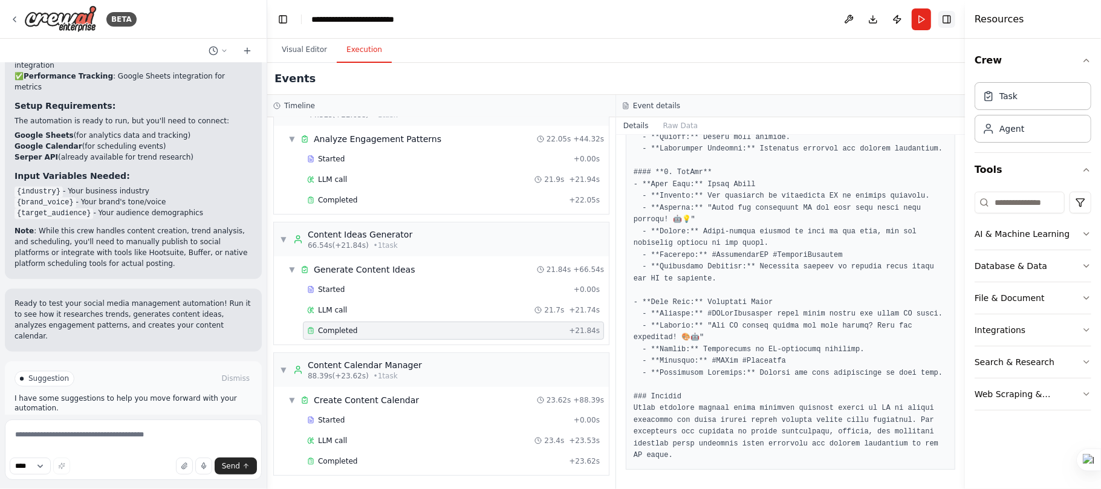
click at [940, 17] on button "Toggle Right Sidebar" at bounding box center [946, 19] width 17 height 17
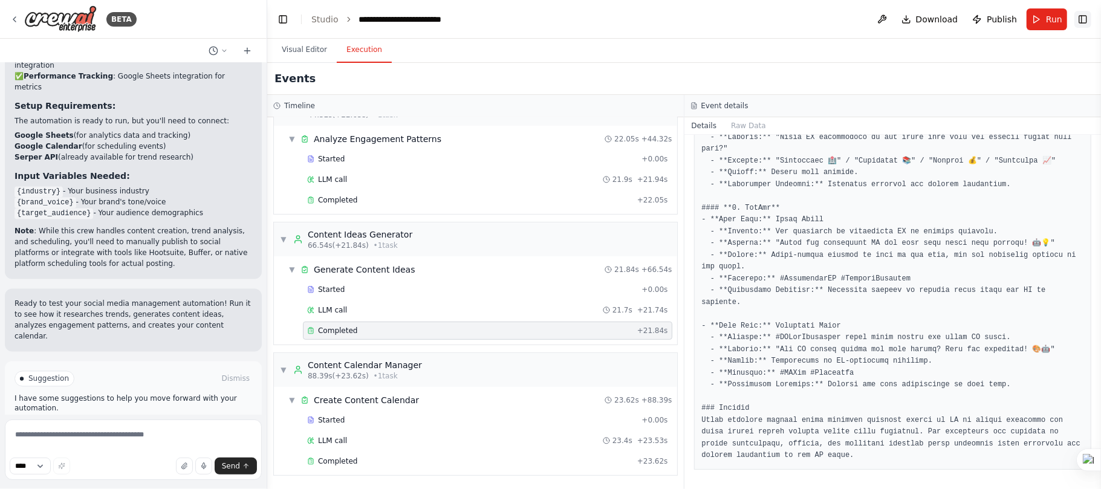
scroll to position [1020, 0]
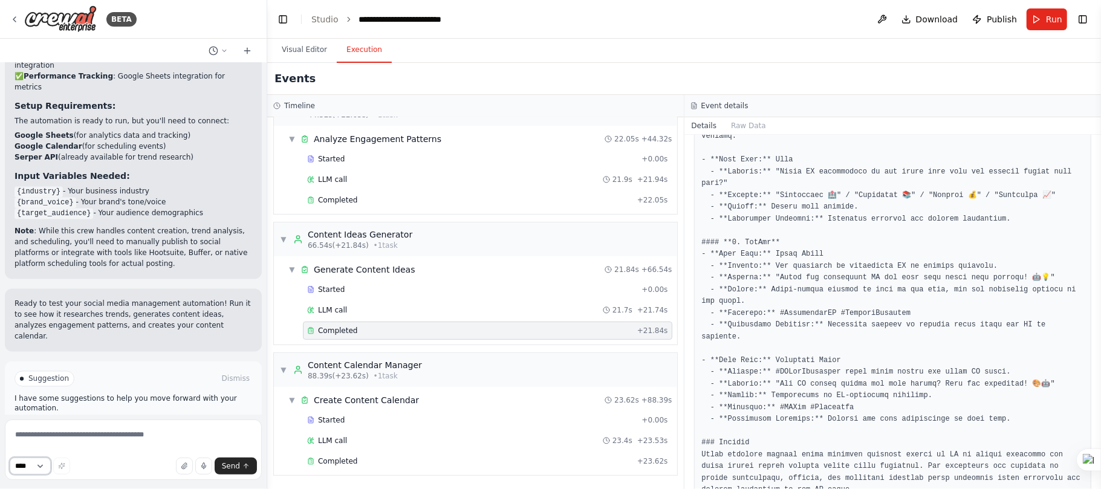
click at [28, 468] on select "****" at bounding box center [30, 466] width 41 height 17
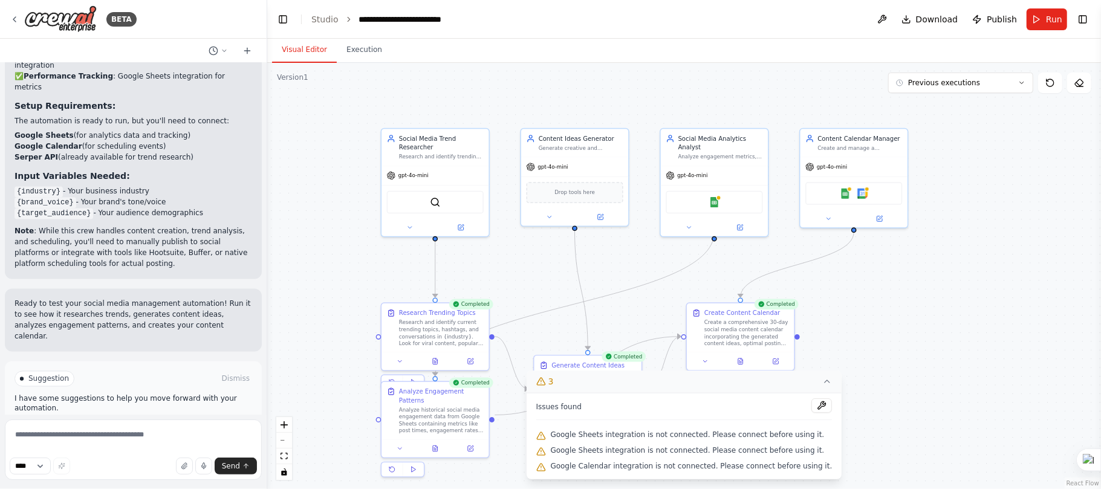
click at [308, 51] on button "Visual Editor" at bounding box center [304, 49] width 65 height 25
click at [361, 56] on button "Execution" at bounding box center [364, 49] width 55 height 25
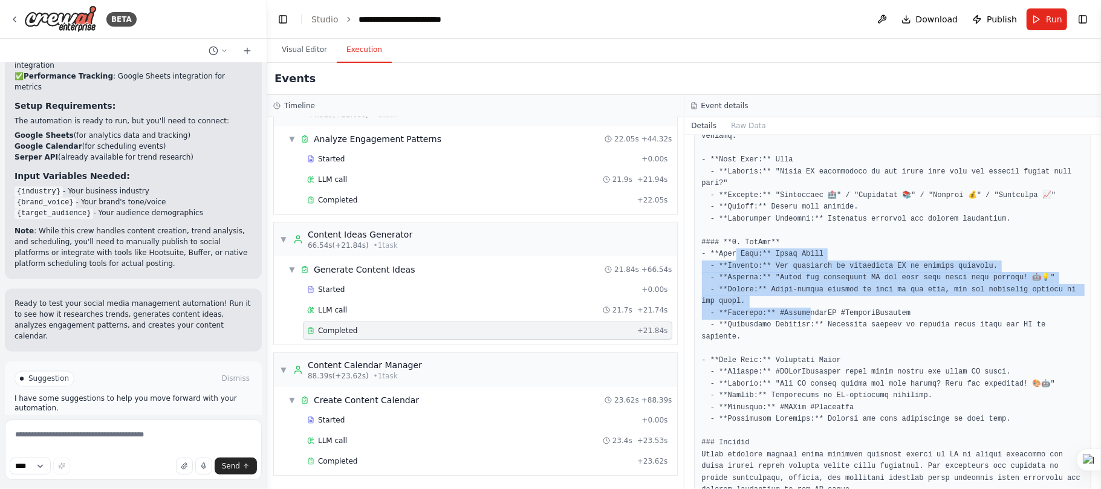
drag, startPoint x: 735, startPoint y: 226, endPoint x: 799, endPoint y: 295, distance: 94.1
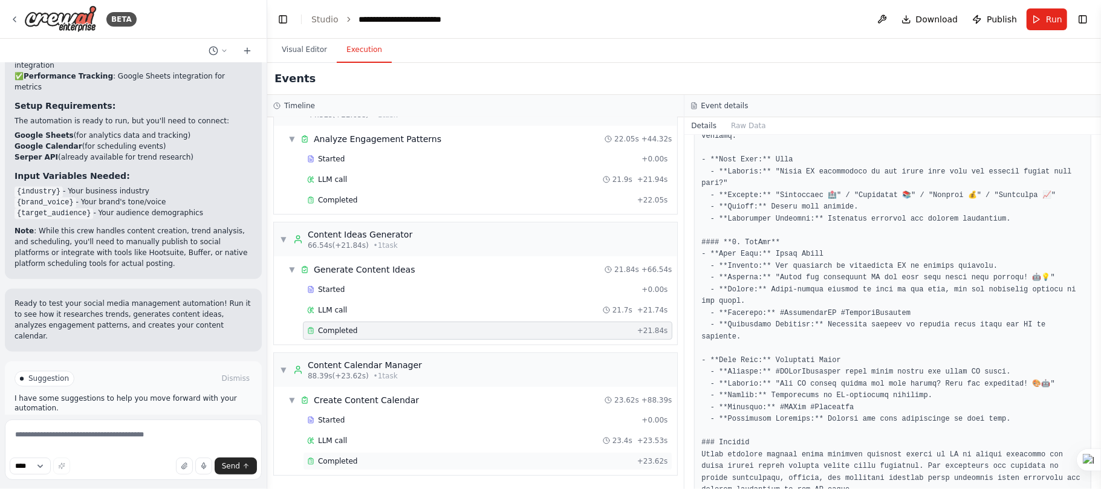
click at [348, 465] on div "Completed + 23.62s" at bounding box center [487, 461] width 369 height 18
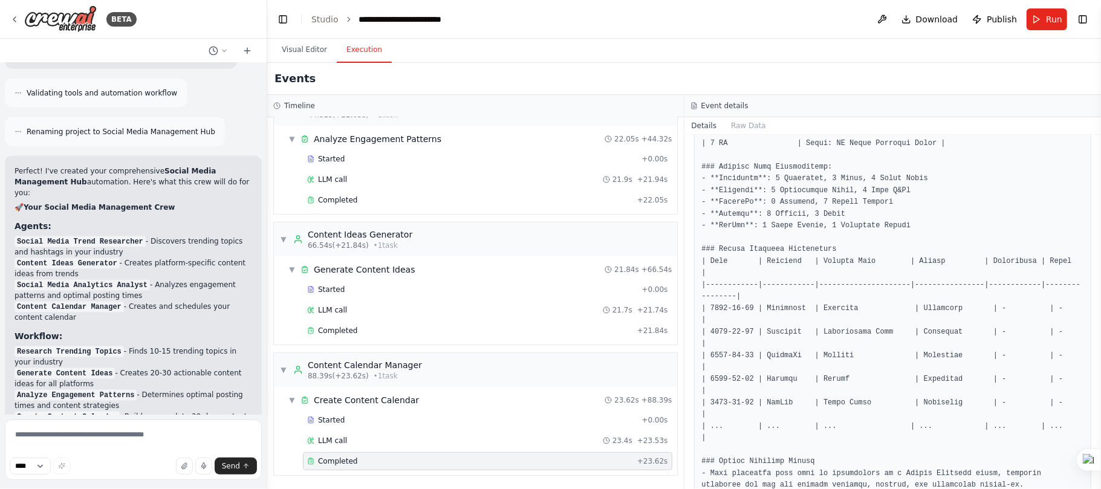
scroll to position [902, 0]
